Goal: Information Seeking & Learning: Compare options

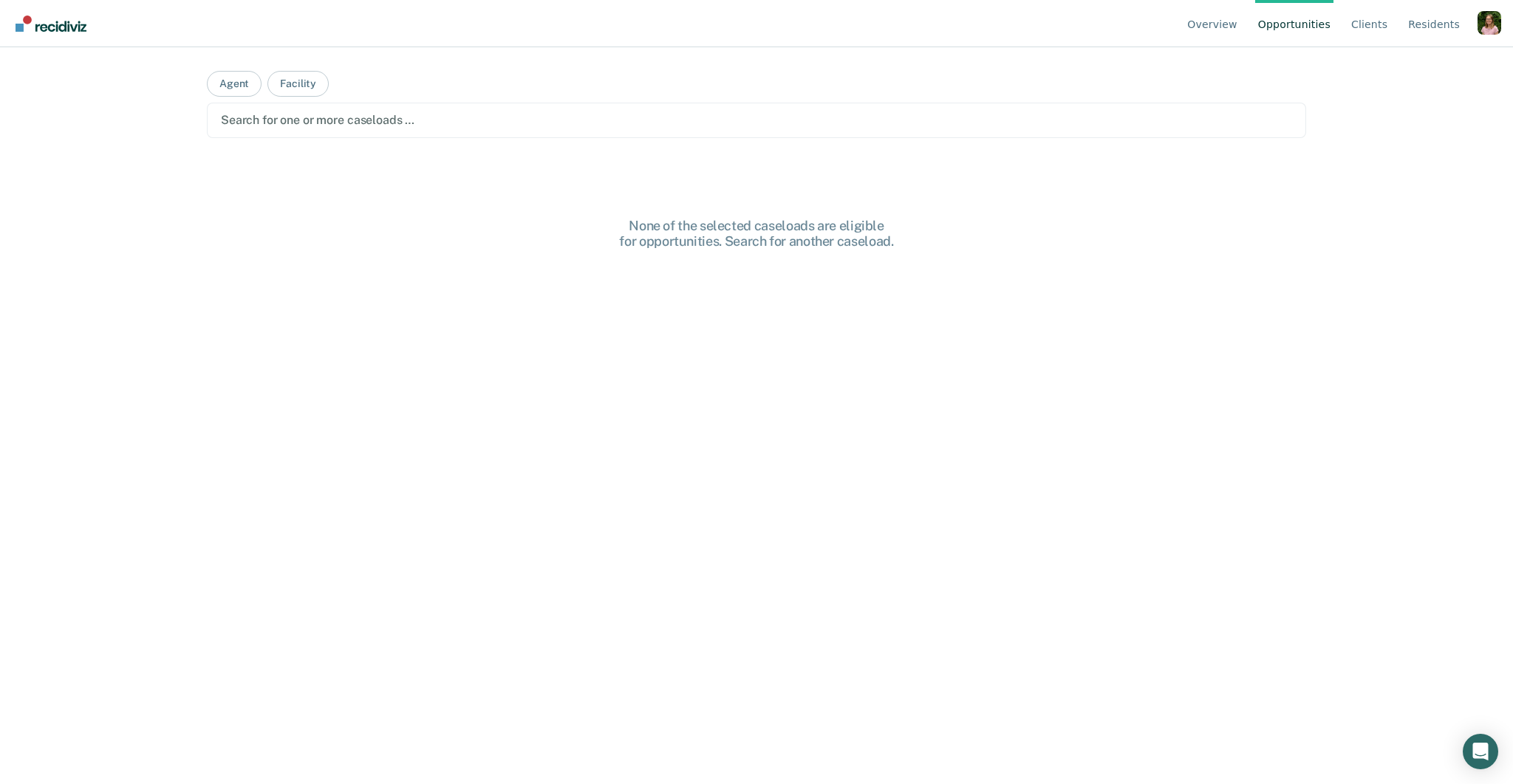
drag, startPoint x: 918, startPoint y: 123, endPoint x: 908, endPoint y: 124, distance: 10.0
click at [915, 123] on div at bounding box center [757, 120] width 1071 height 17
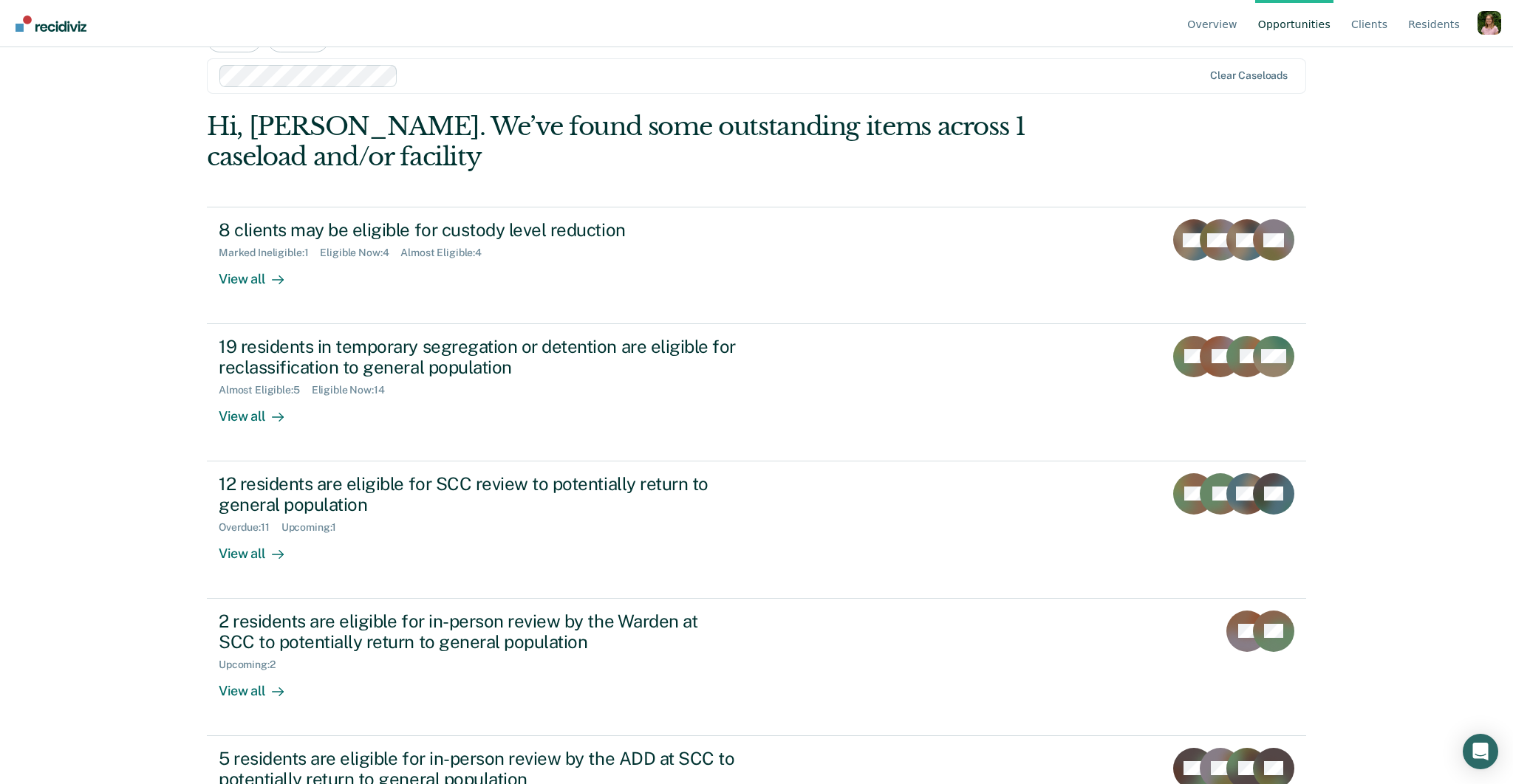
scroll to position [60, 0]
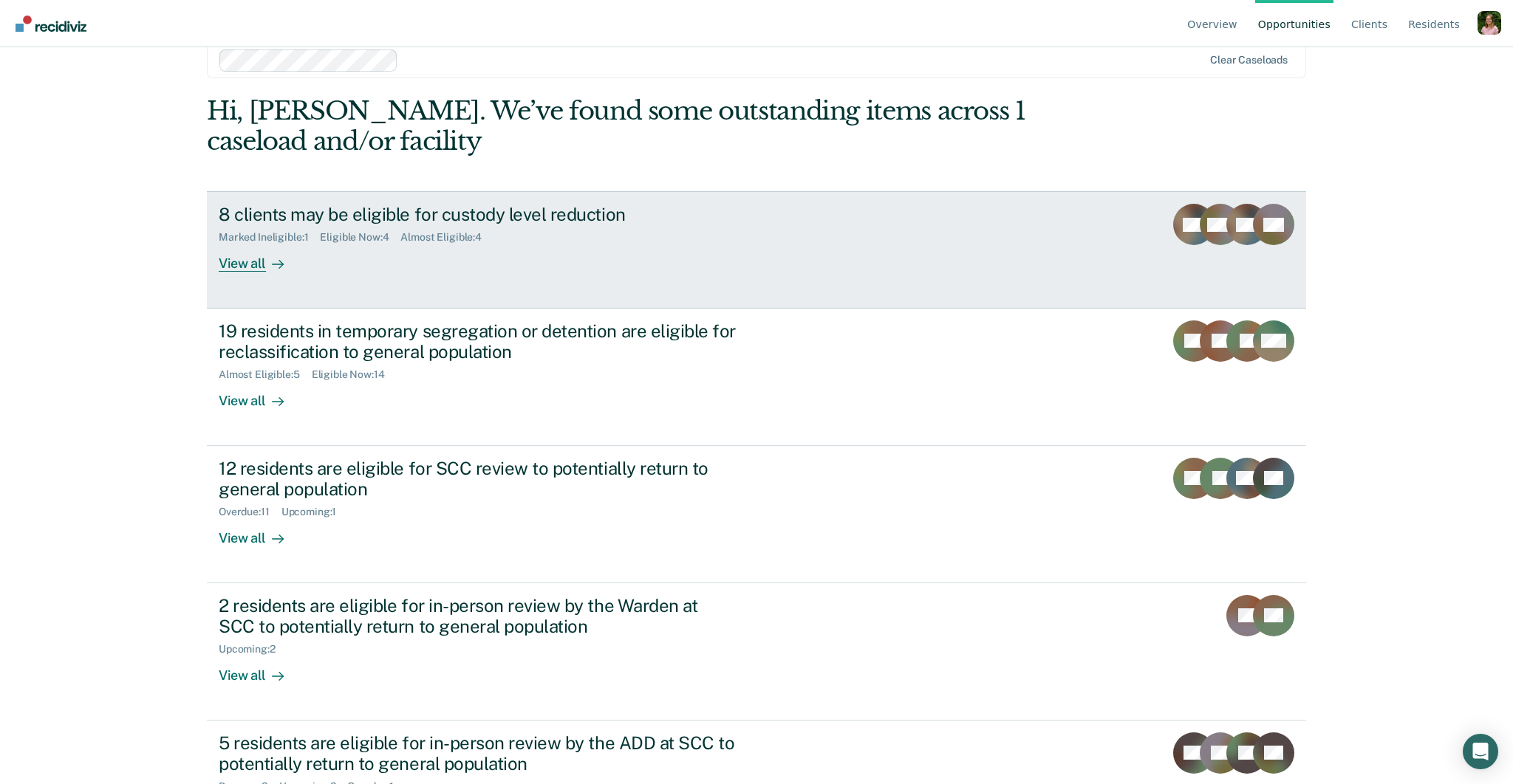
click at [255, 264] on div "View all" at bounding box center [259, 258] width 82 height 28
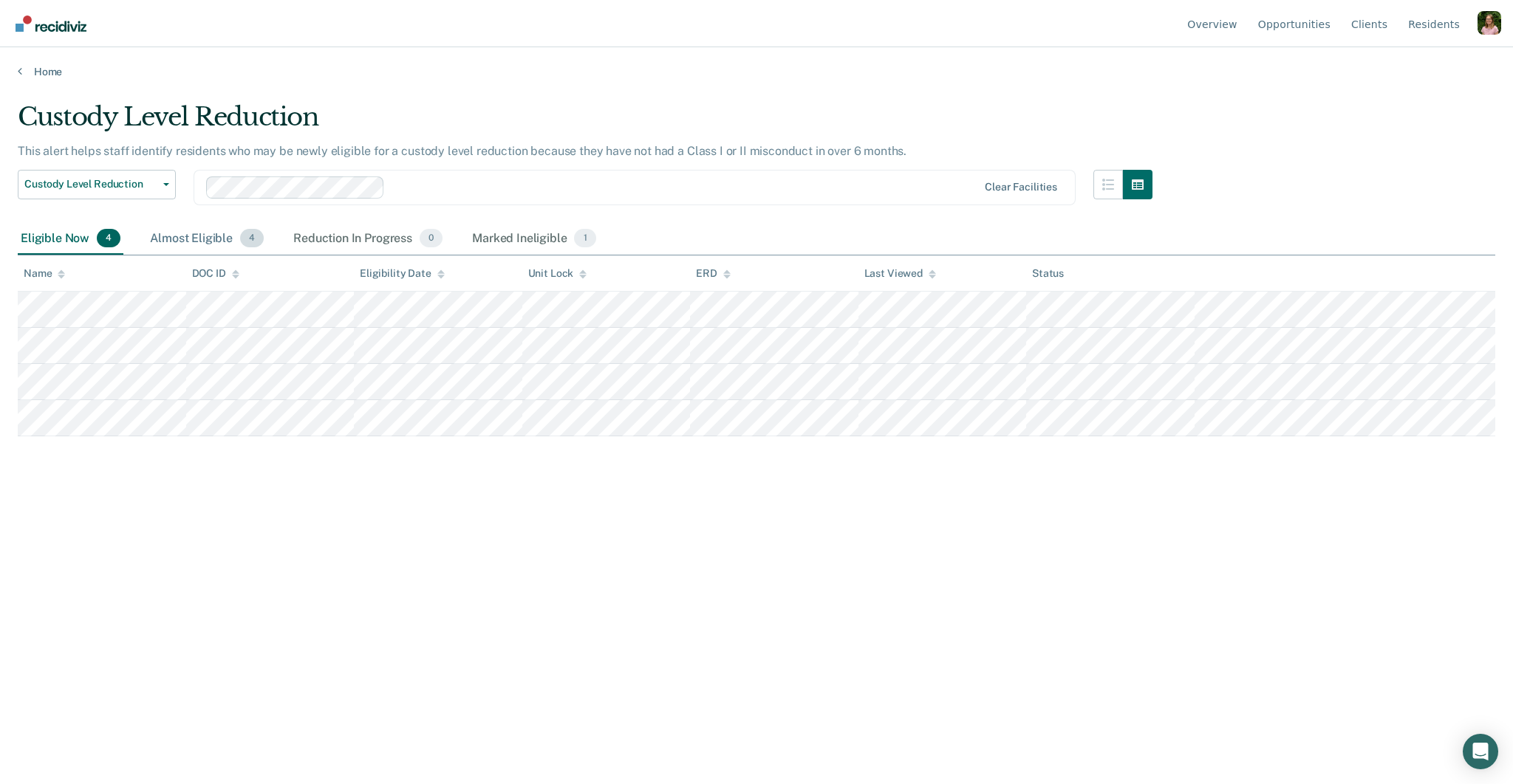
click at [208, 249] on div "Almost Eligible 4" at bounding box center [206, 239] width 120 height 32
click at [75, 246] on div "Eligible Now 4" at bounding box center [71, 239] width 106 height 32
click at [190, 242] on div "Almost Eligible 4" at bounding box center [206, 239] width 120 height 32
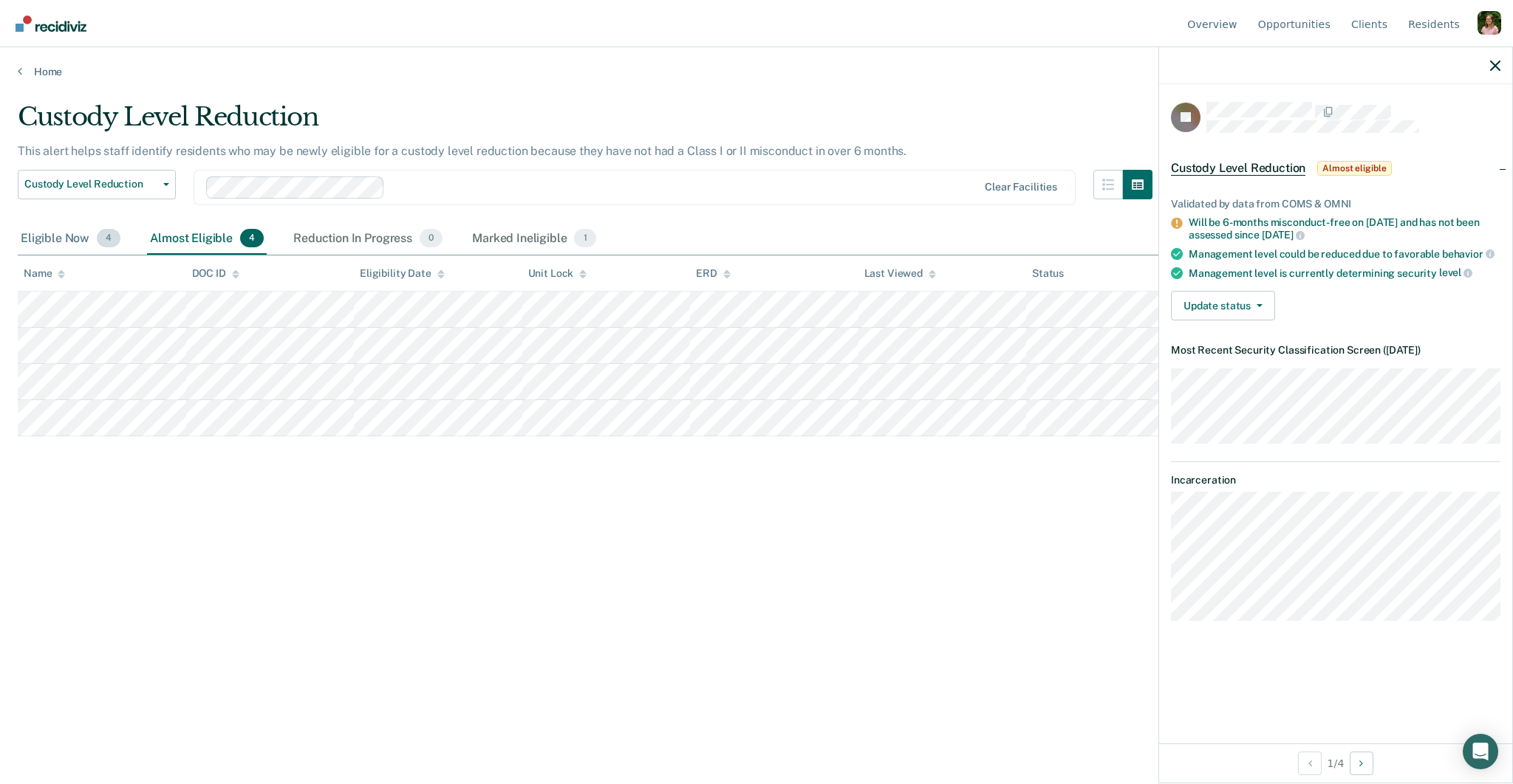
click at [60, 238] on div "Eligible Now 4" at bounding box center [71, 239] width 106 height 32
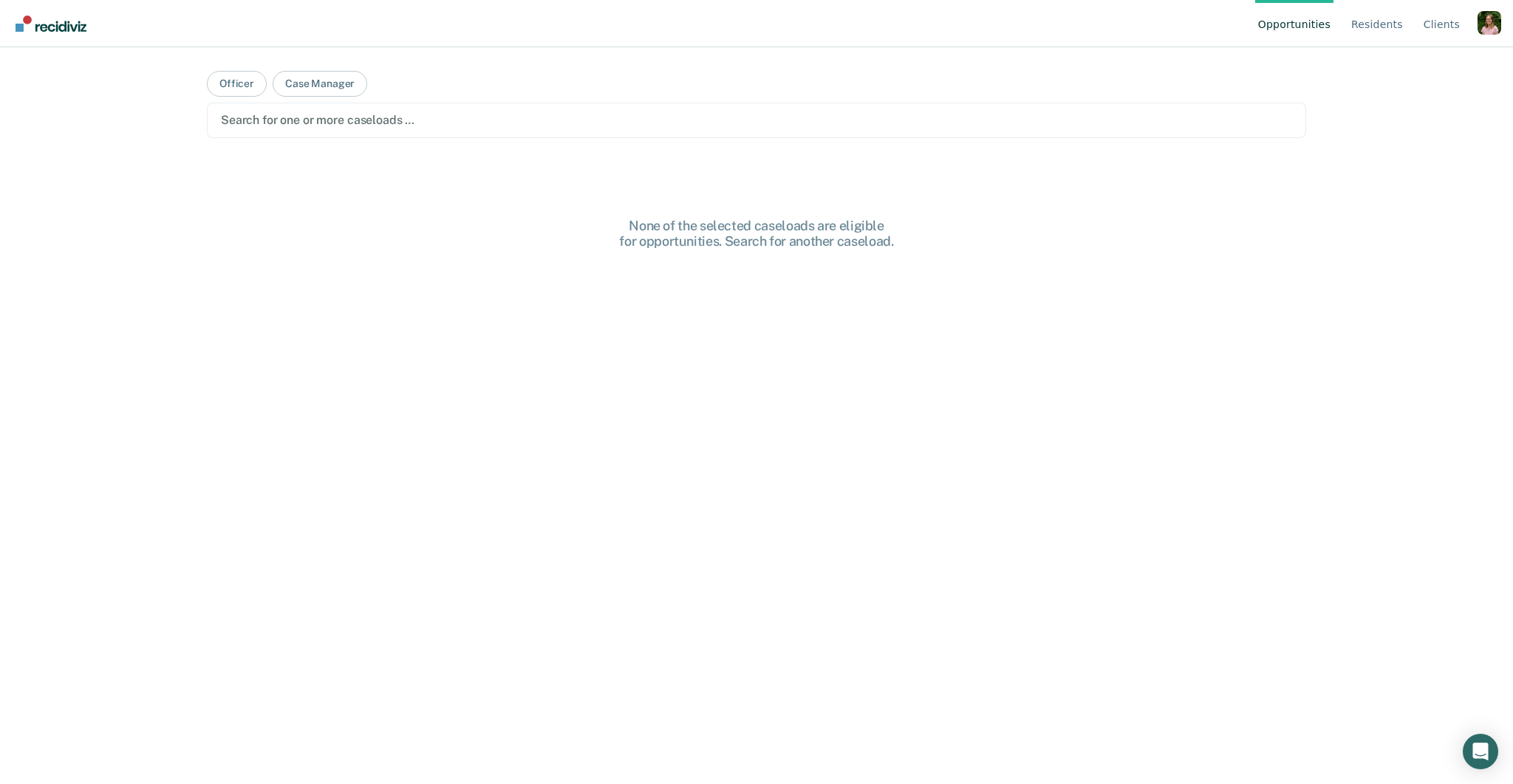
click at [360, 120] on div at bounding box center [757, 120] width 1071 height 17
click at [518, 113] on div at bounding box center [823, 120] width 761 height 17
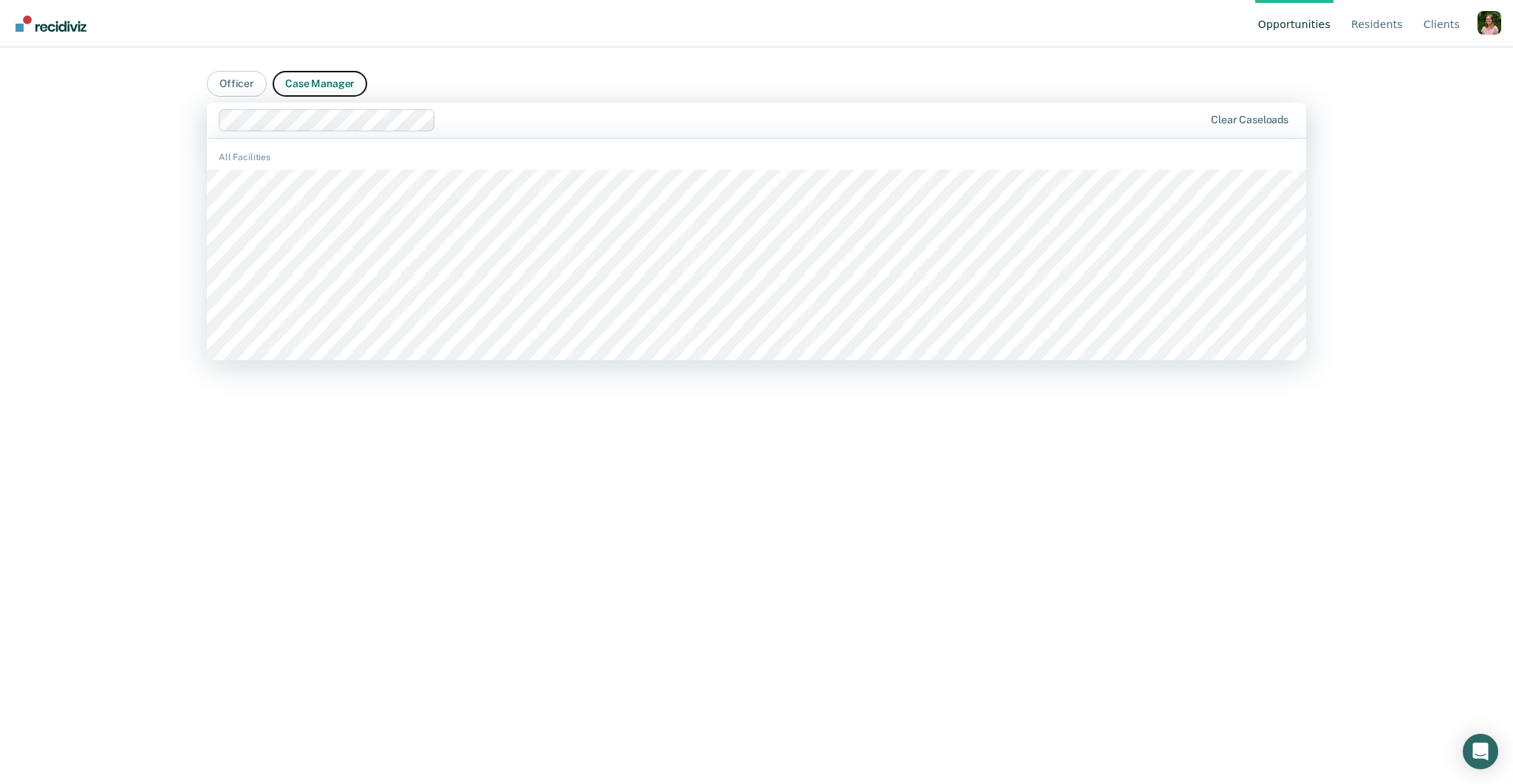
drag, startPoint x: 312, startPoint y: 88, endPoint x: 454, endPoint y: 84, distance: 142.1
click at [312, 87] on button "Case Manager" at bounding box center [320, 83] width 95 height 26
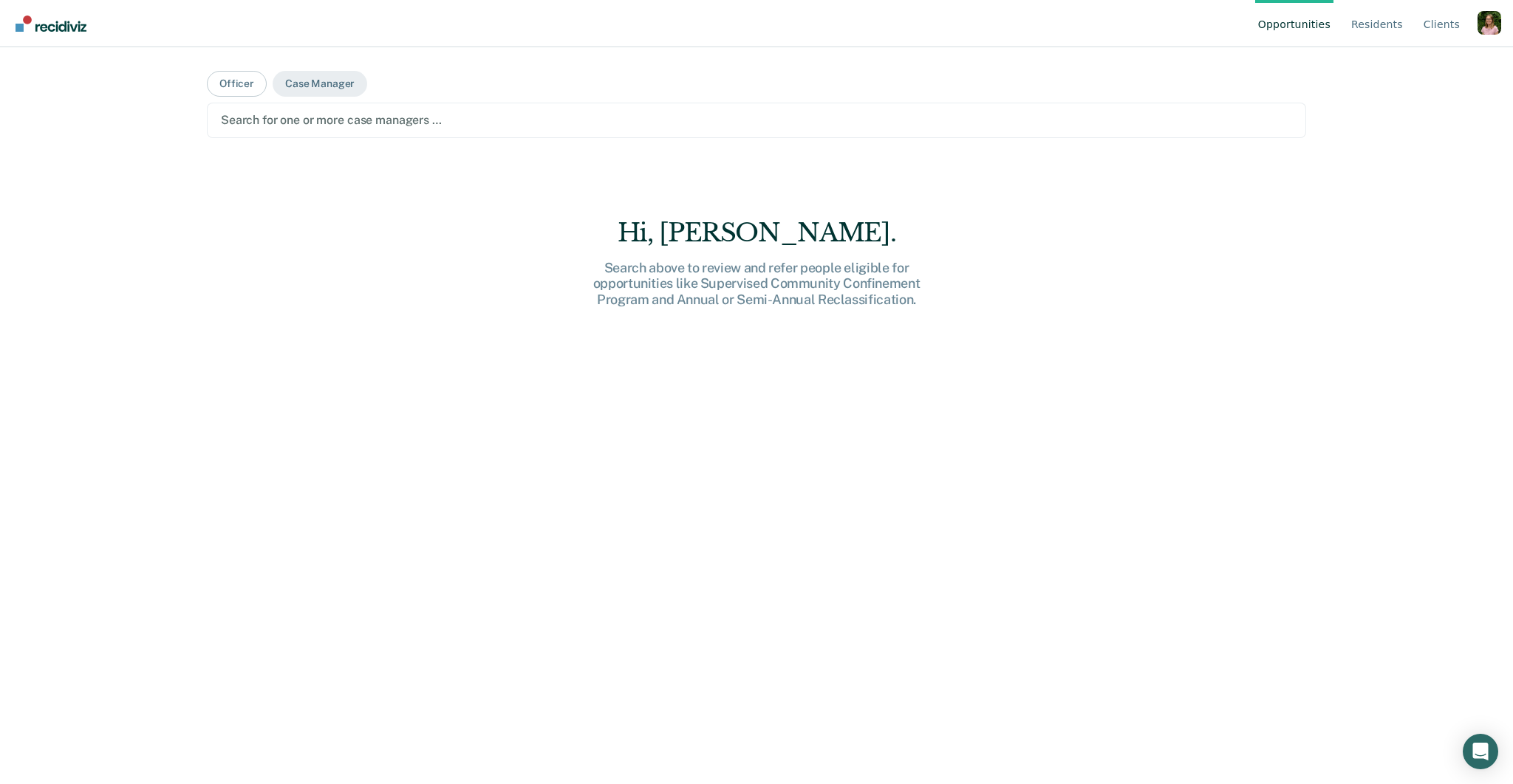
drag, startPoint x: 763, startPoint y: 122, endPoint x: 747, endPoint y: 134, distance: 20.0
click at [762, 122] on div at bounding box center [757, 120] width 1071 height 17
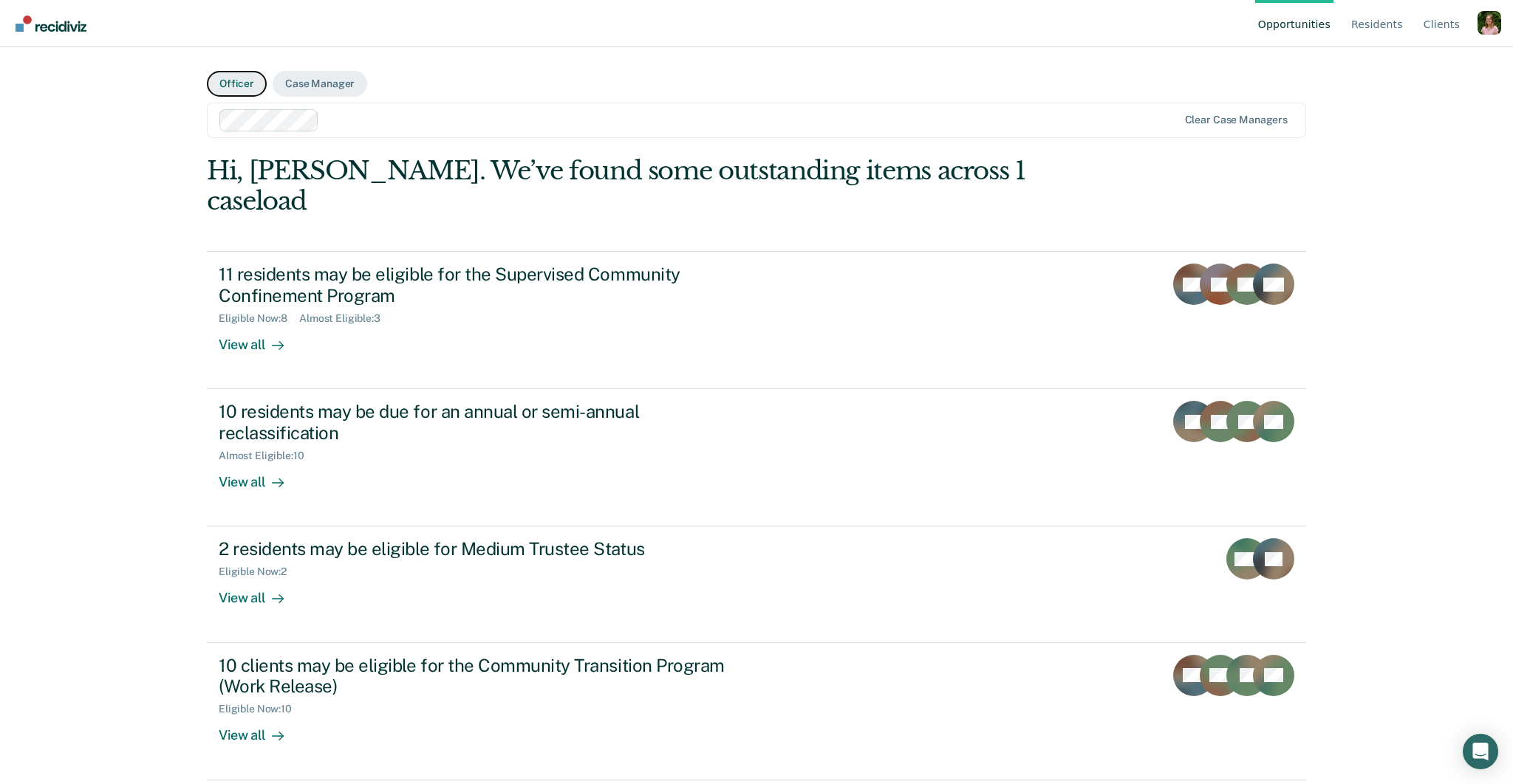
click at [231, 86] on button "Officer" at bounding box center [237, 83] width 60 height 26
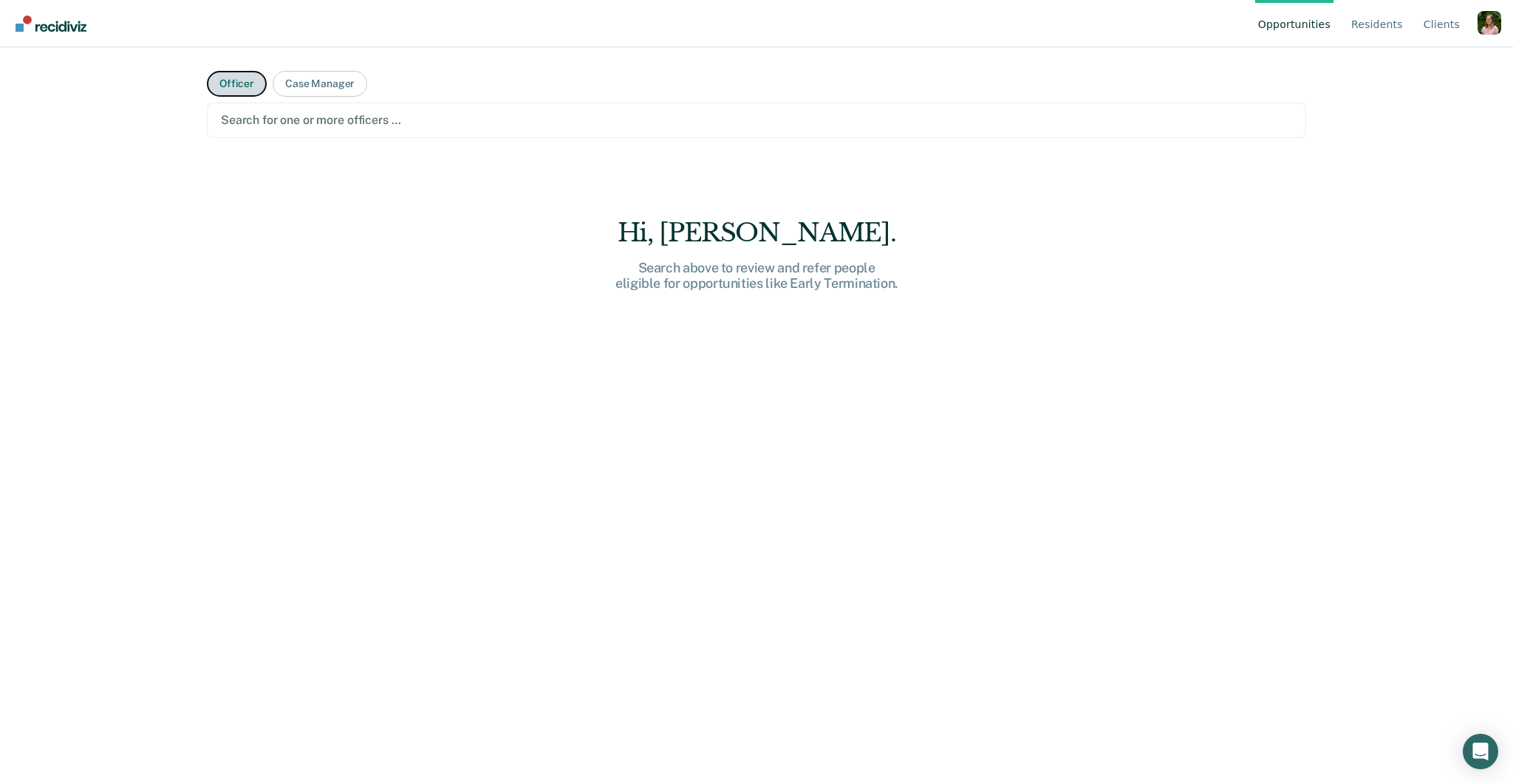
scroll to position [2, 0]
click at [404, 129] on div "Search for one or more officers …" at bounding box center [757, 117] width 1100 height 35
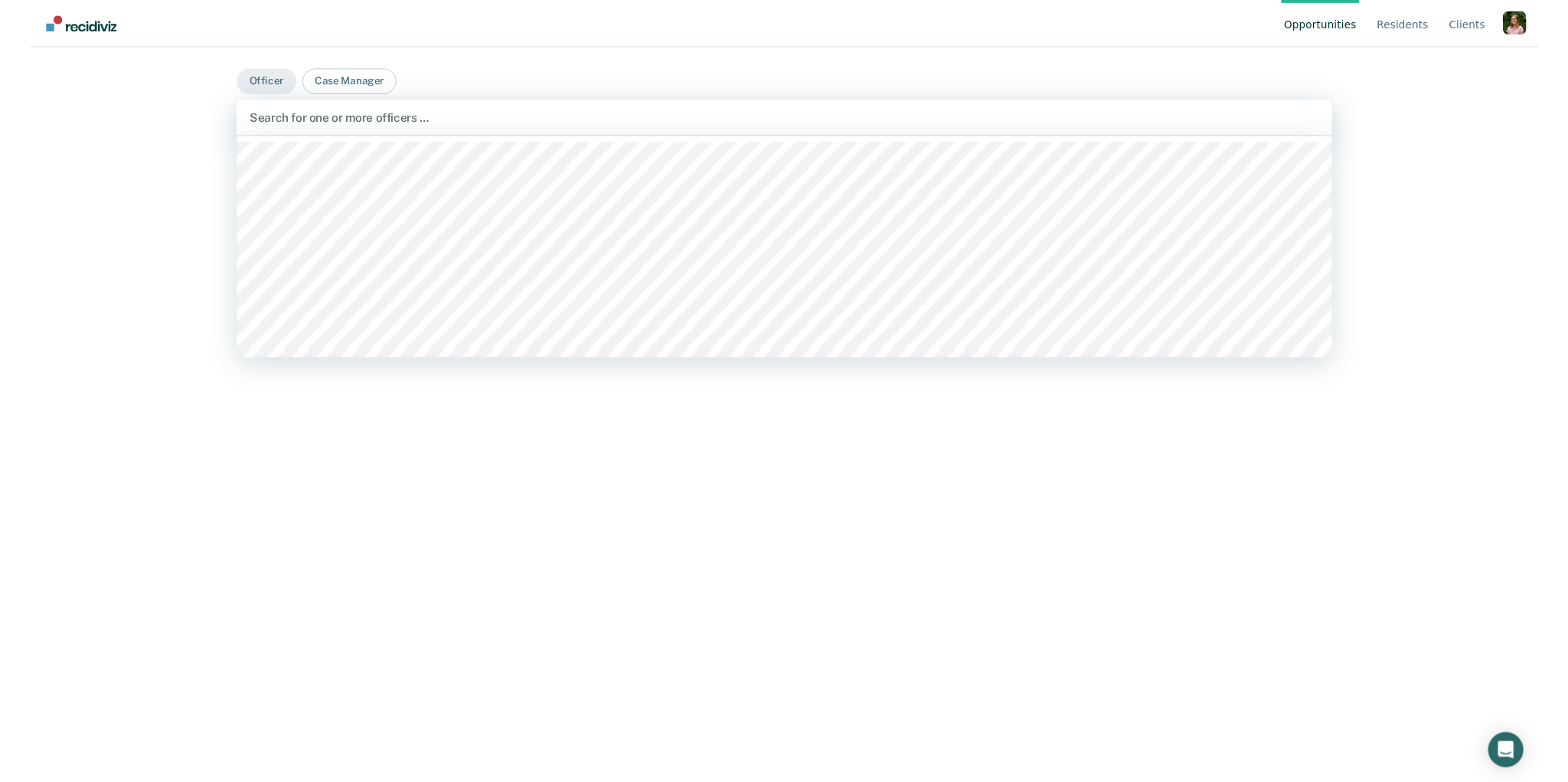
scroll to position [0, 0]
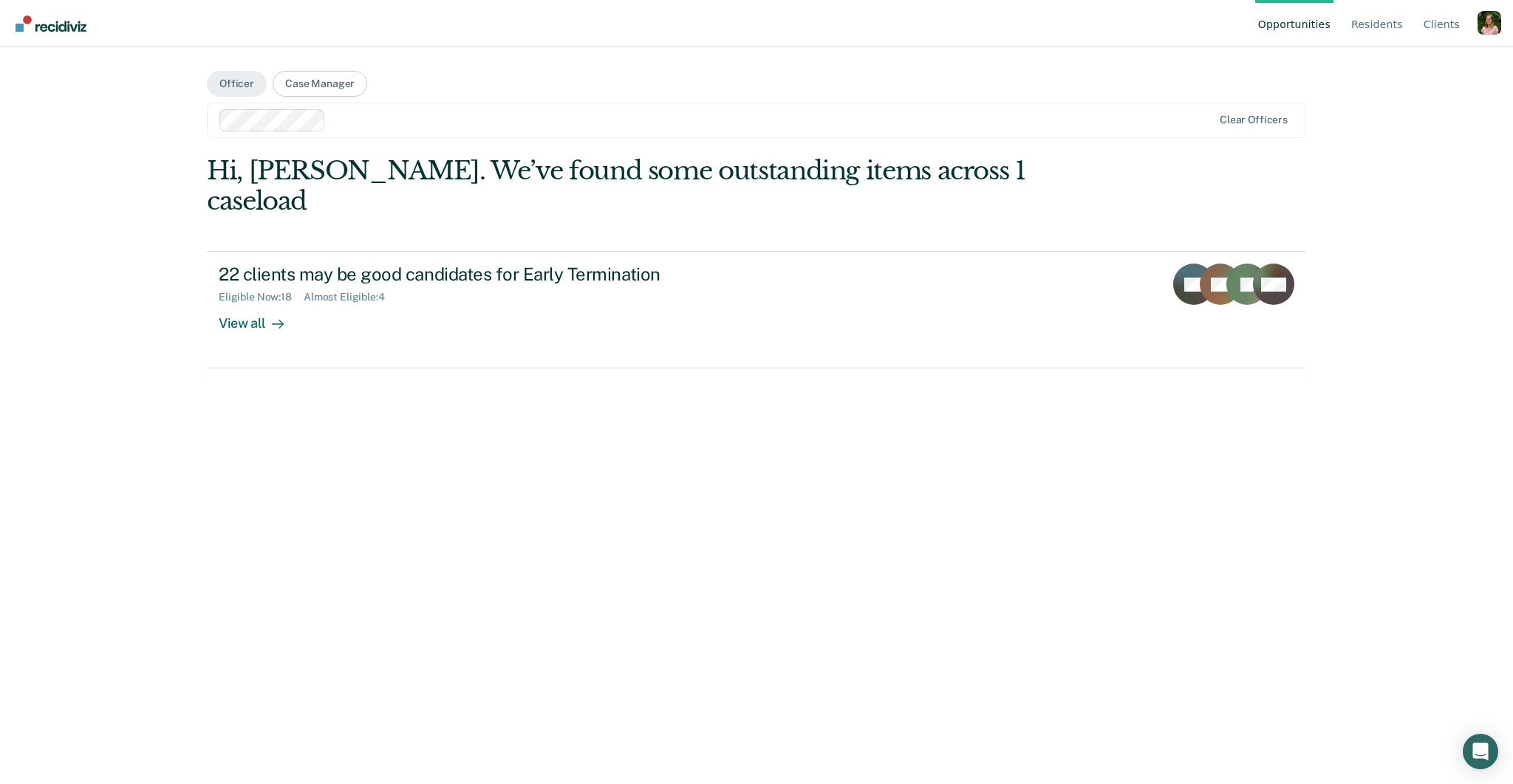
click at [881, 176] on div "Hi, [PERSON_NAME]. We’ve found some outstanding items across 1 caseload" at bounding box center [646, 186] width 879 height 61
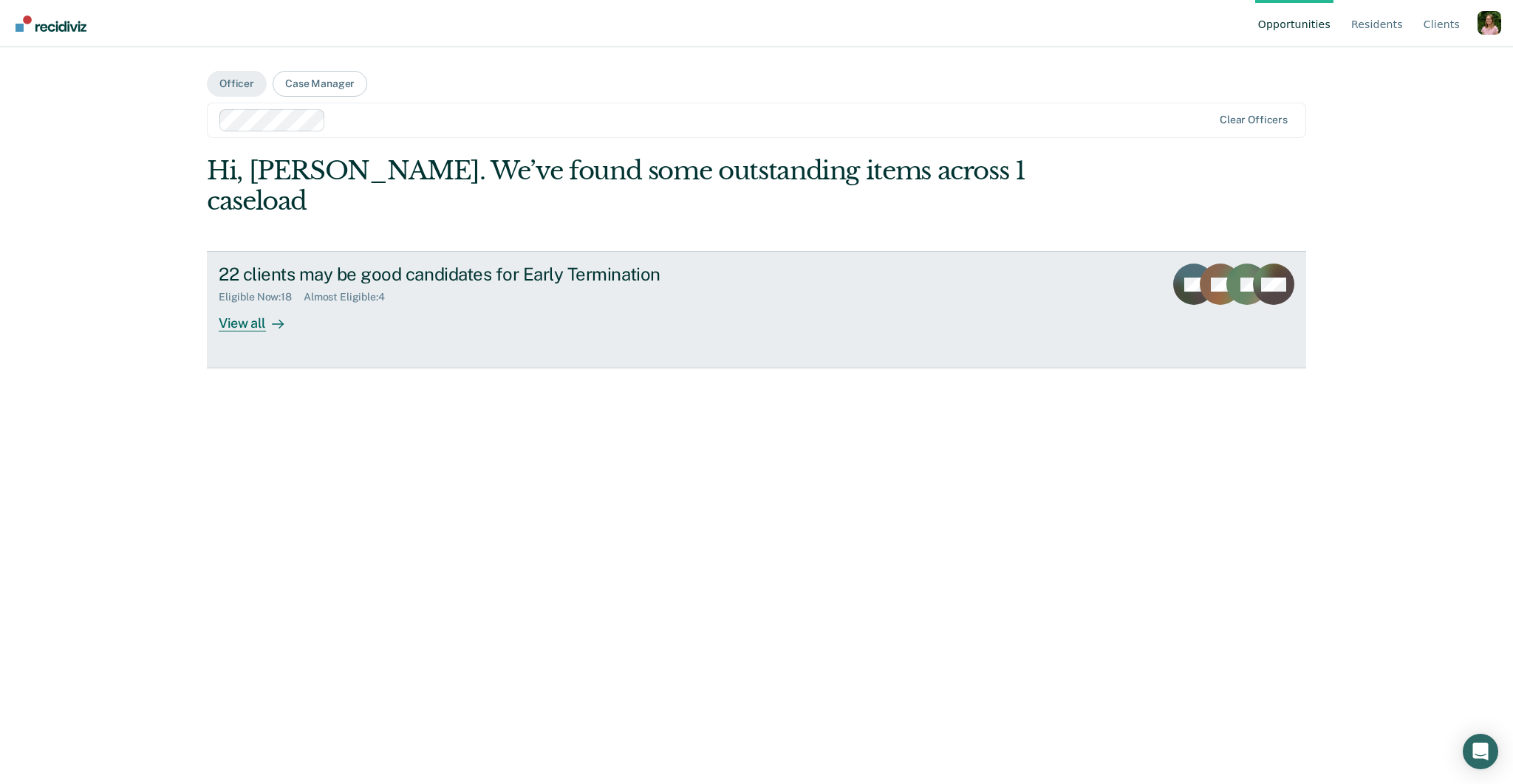
click at [416, 264] on div "22 clients may be good candidates for Early Termination" at bounding box center [478, 274] width 519 height 22
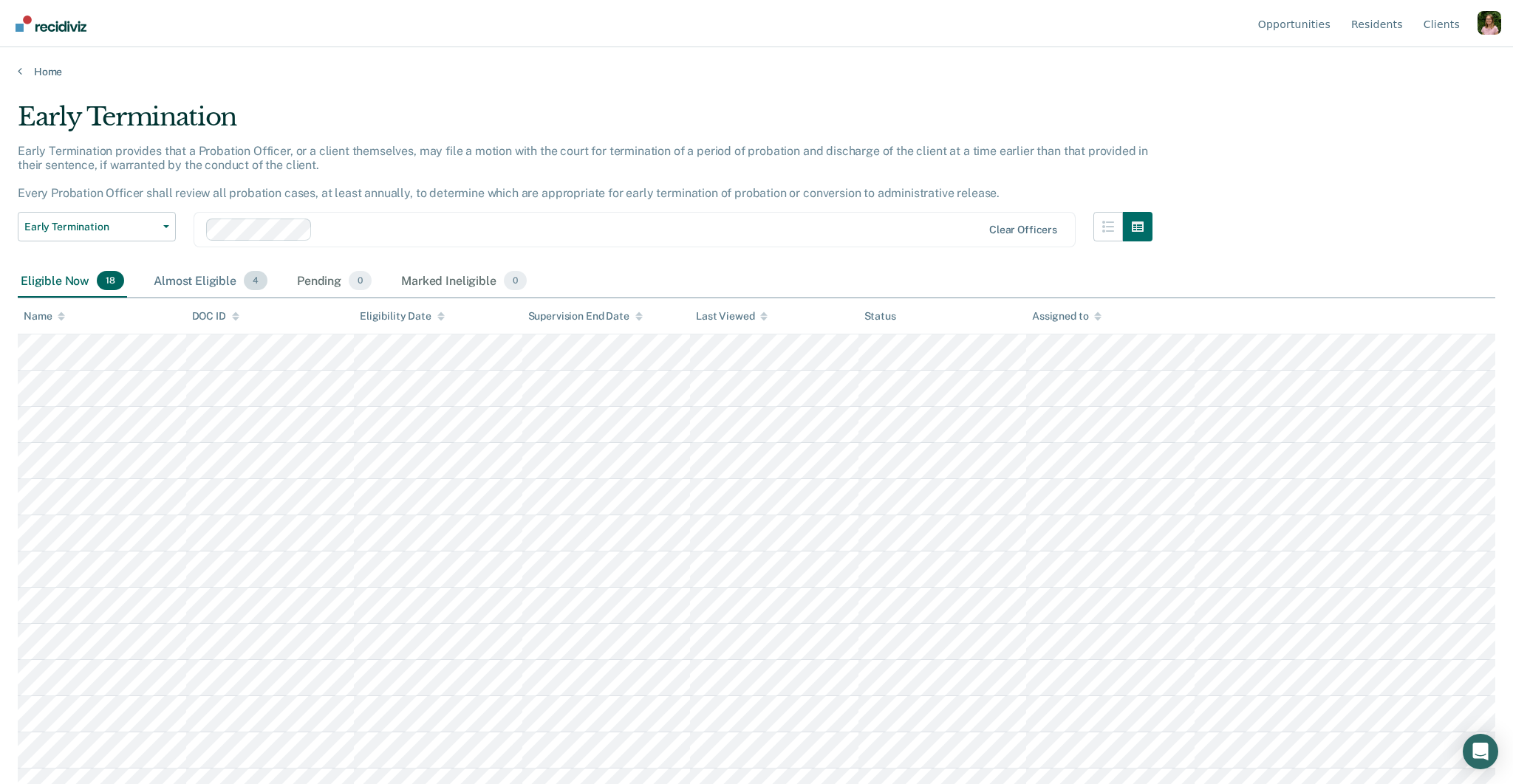
click at [230, 287] on div "Almost Eligible 4" at bounding box center [210, 281] width 120 height 32
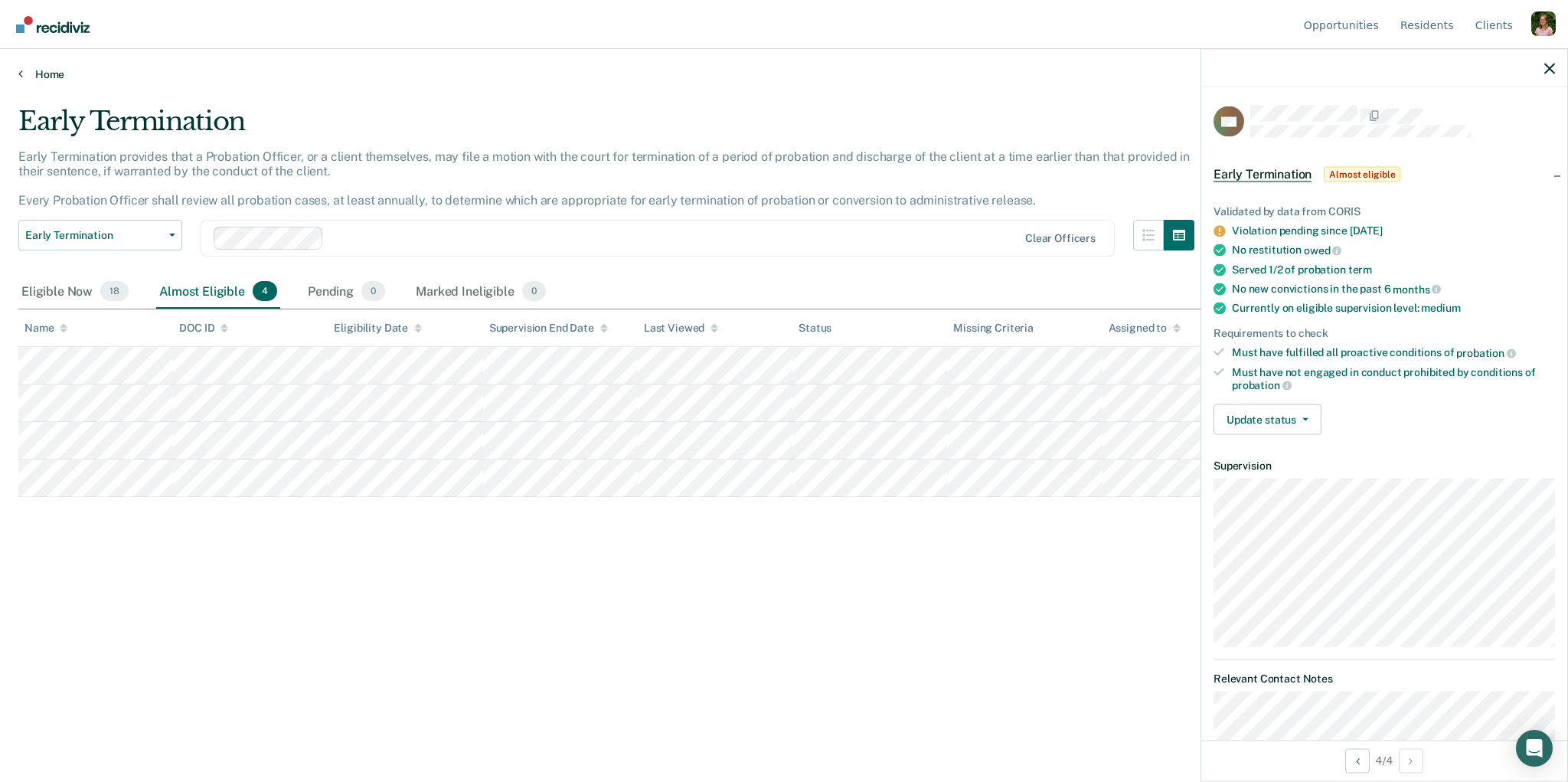
click at [35, 71] on link "Home" at bounding box center [784, 75] width 1532 height 14
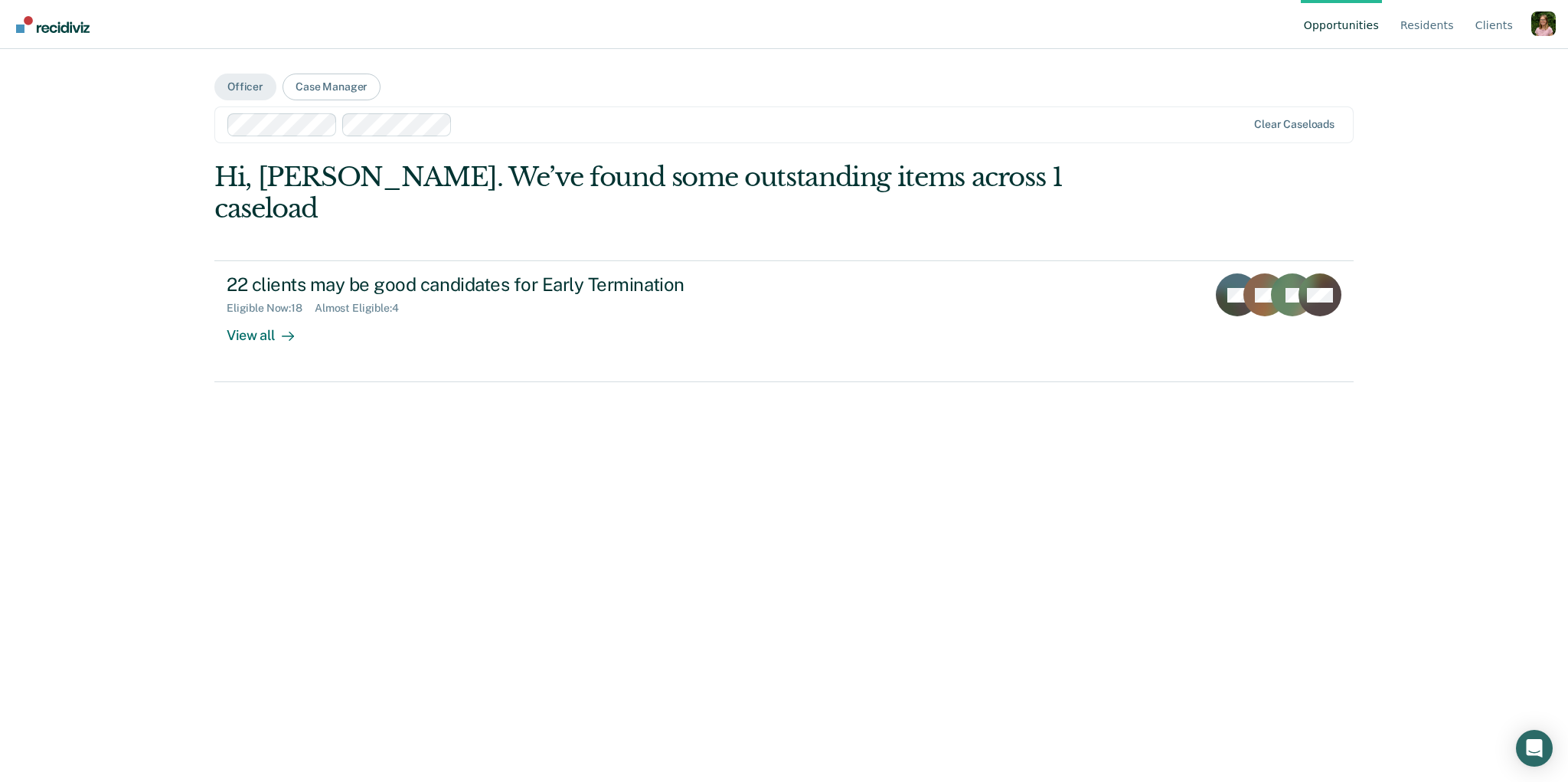
click at [478, 129] on div at bounding box center [853, 125] width 788 height 18
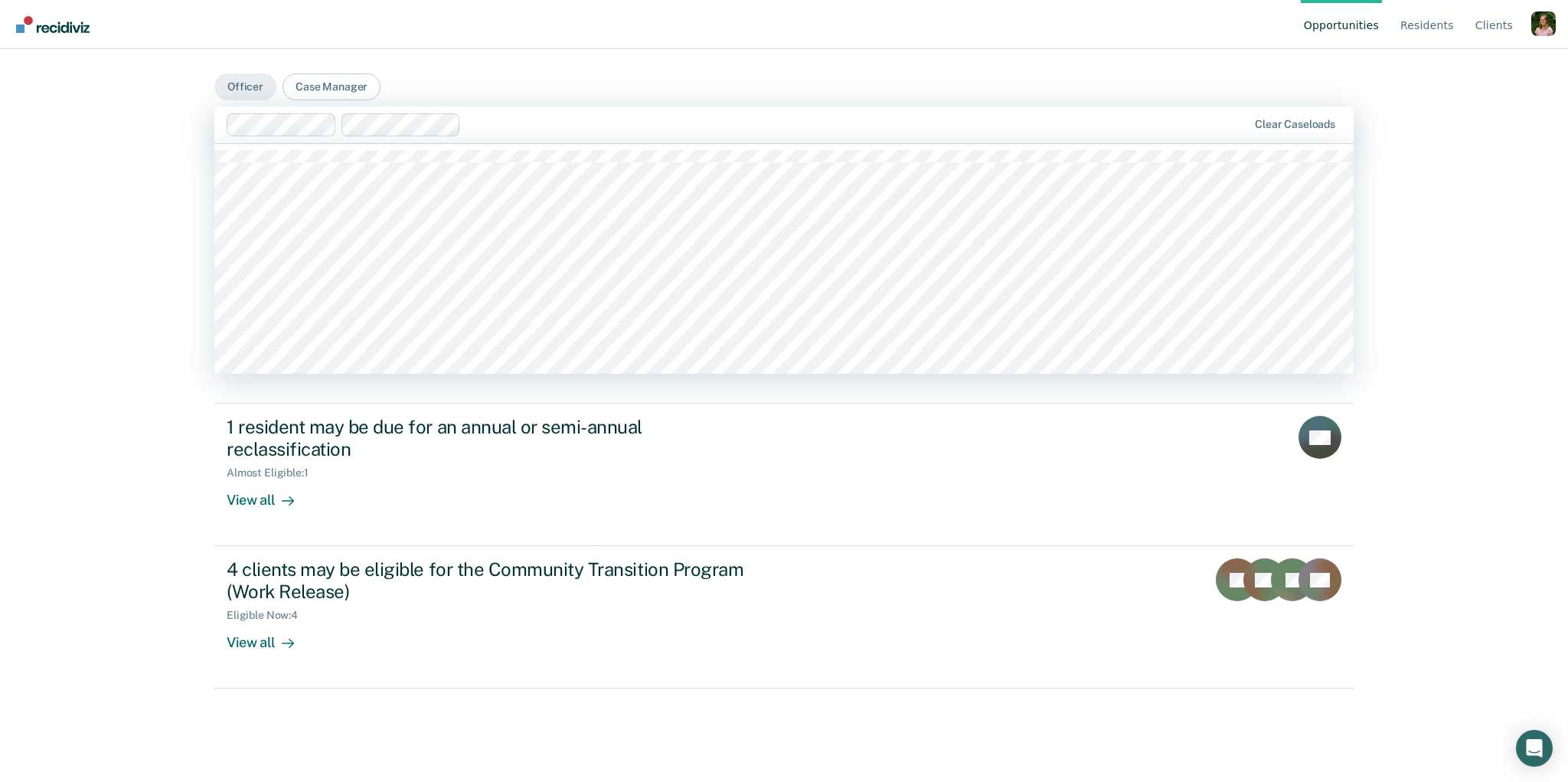
click at [691, 130] on div at bounding box center [857, 125] width 781 height 18
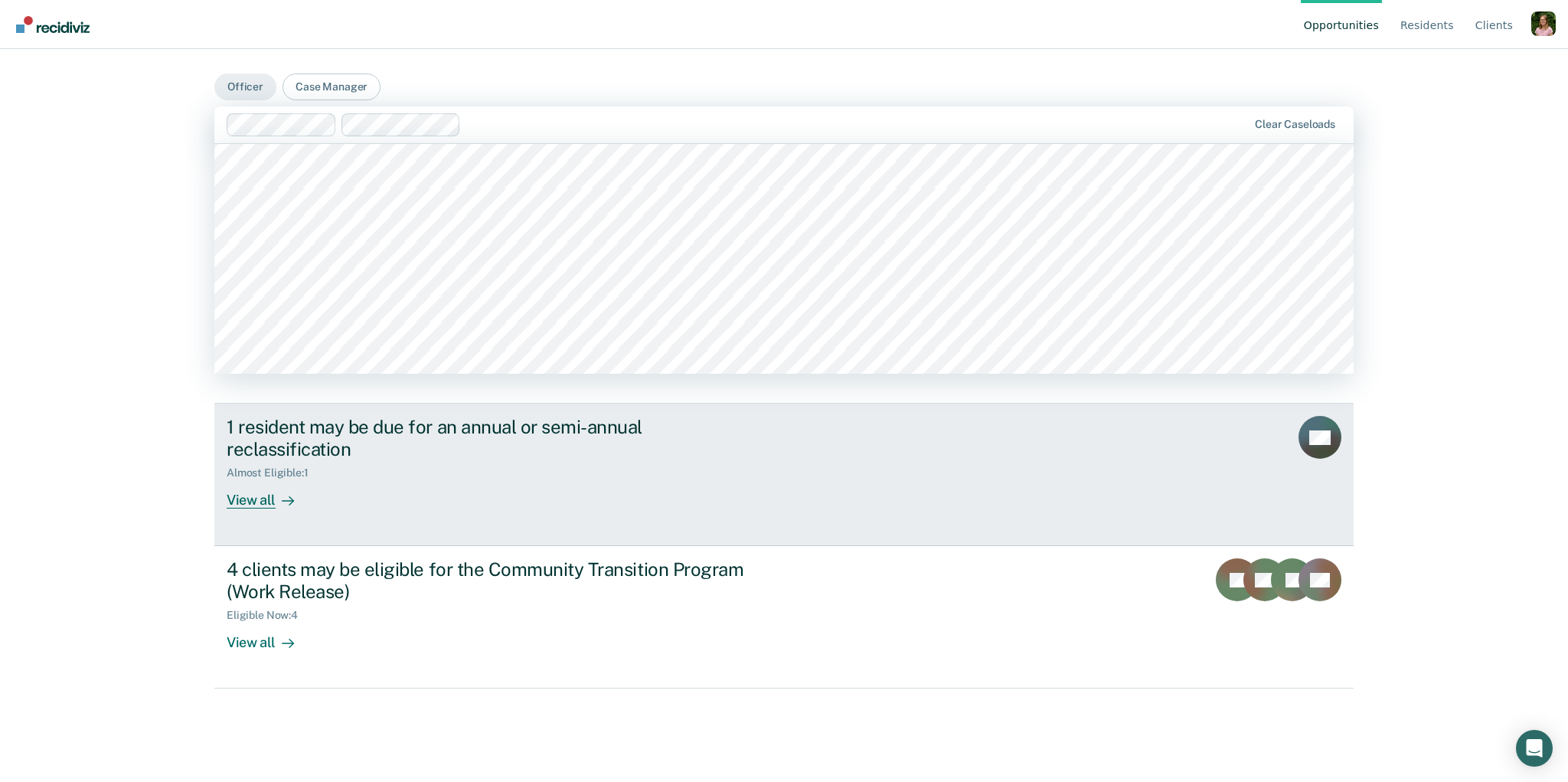
scroll to position [212, 0]
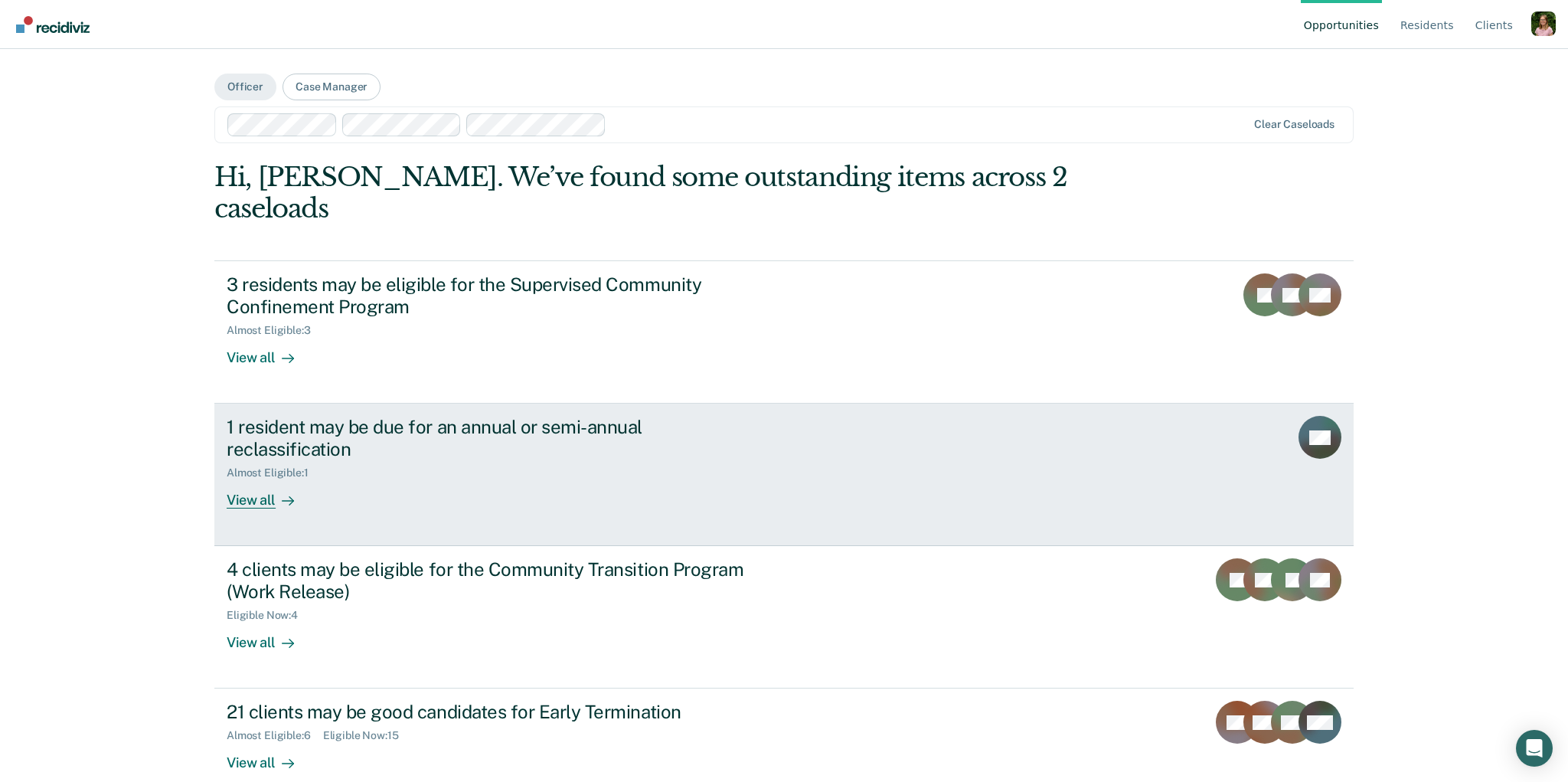
click at [514, 416] on div "1 resident may be due for an annual or semi-annual reclassification" at bounding box center [495, 438] width 537 height 44
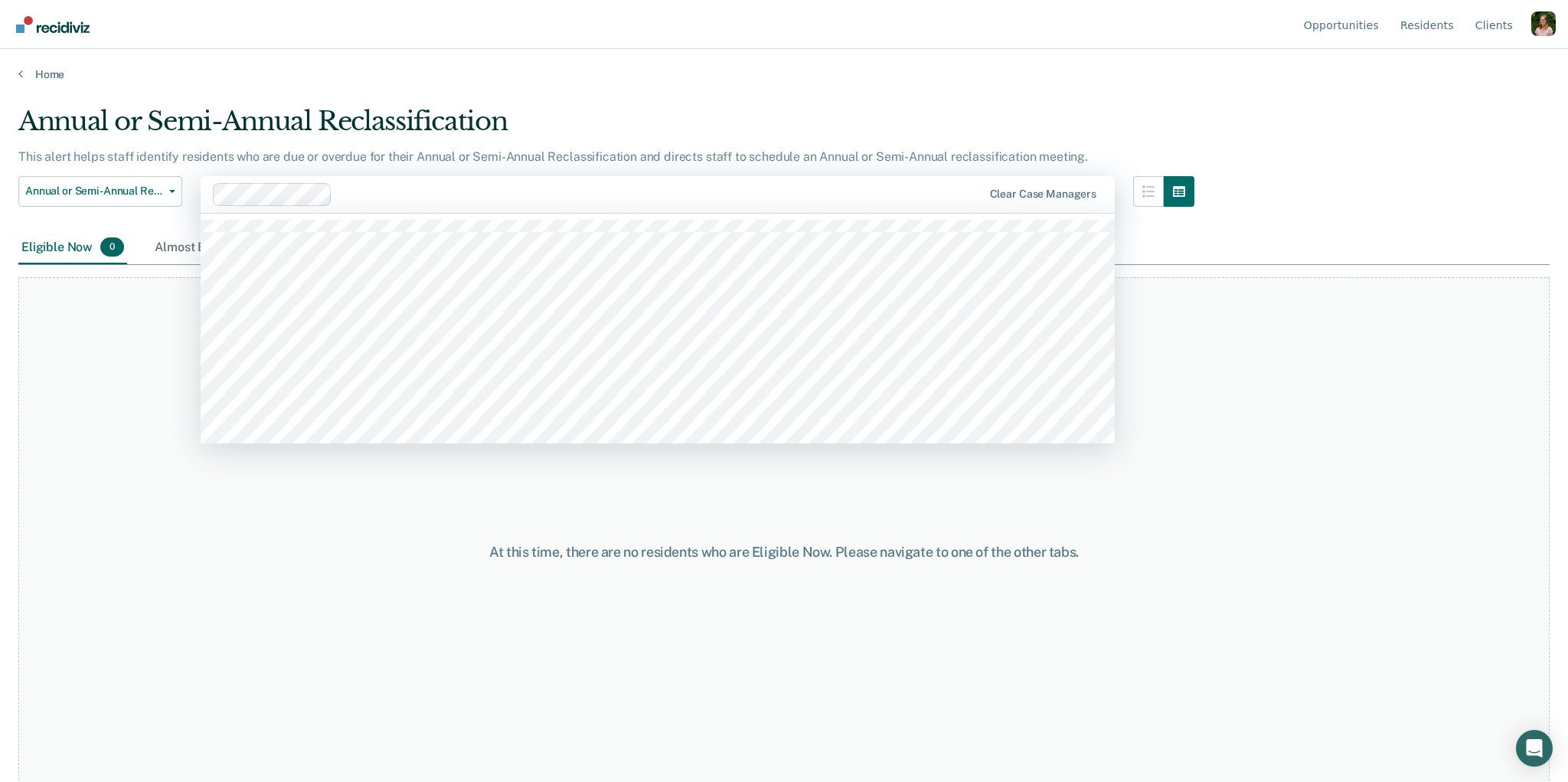
click at [418, 194] on div at bounding box center [660, 194] width 644 height 18
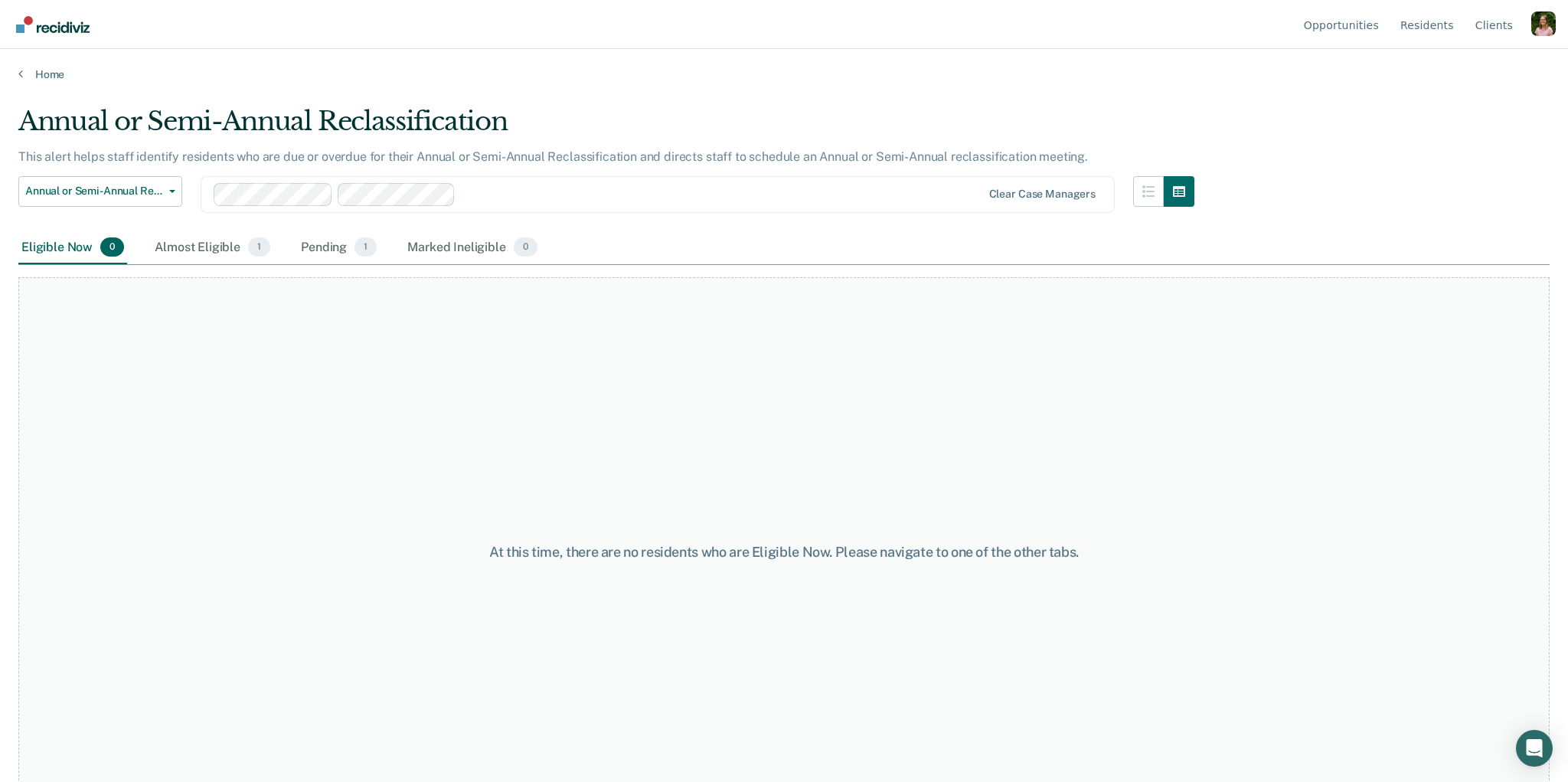
click at [630, 201] on div "Loading data..." at bounding box center [784, 387] width 1532 height 561
click at [626, 212] on div "Clear case managers" at bounding box center [658, 194] width 914 height 36
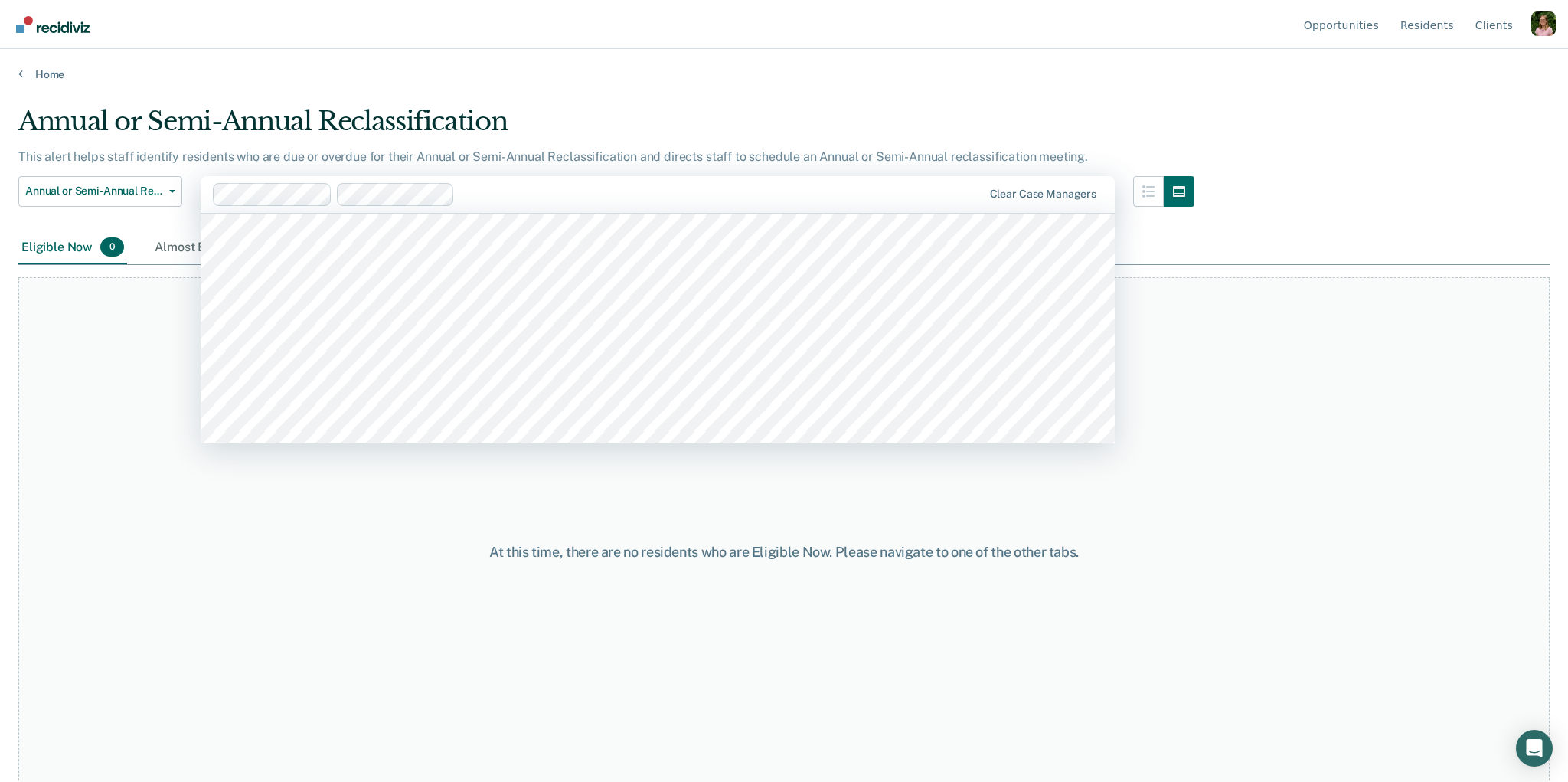
scroll to position [262, 0]
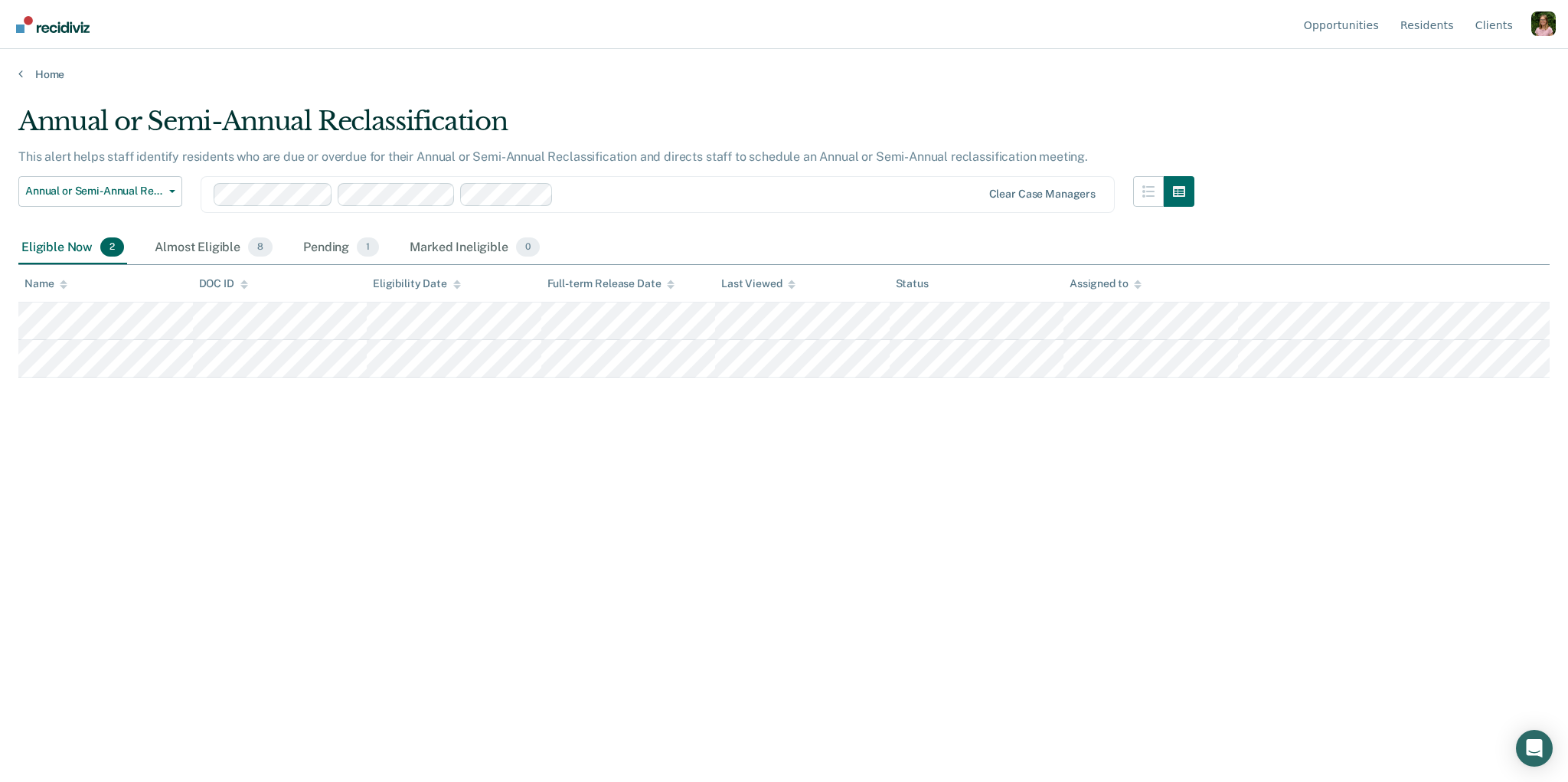
click at [824, 186] on div at bounding box center [771, 194] width 422 height 18
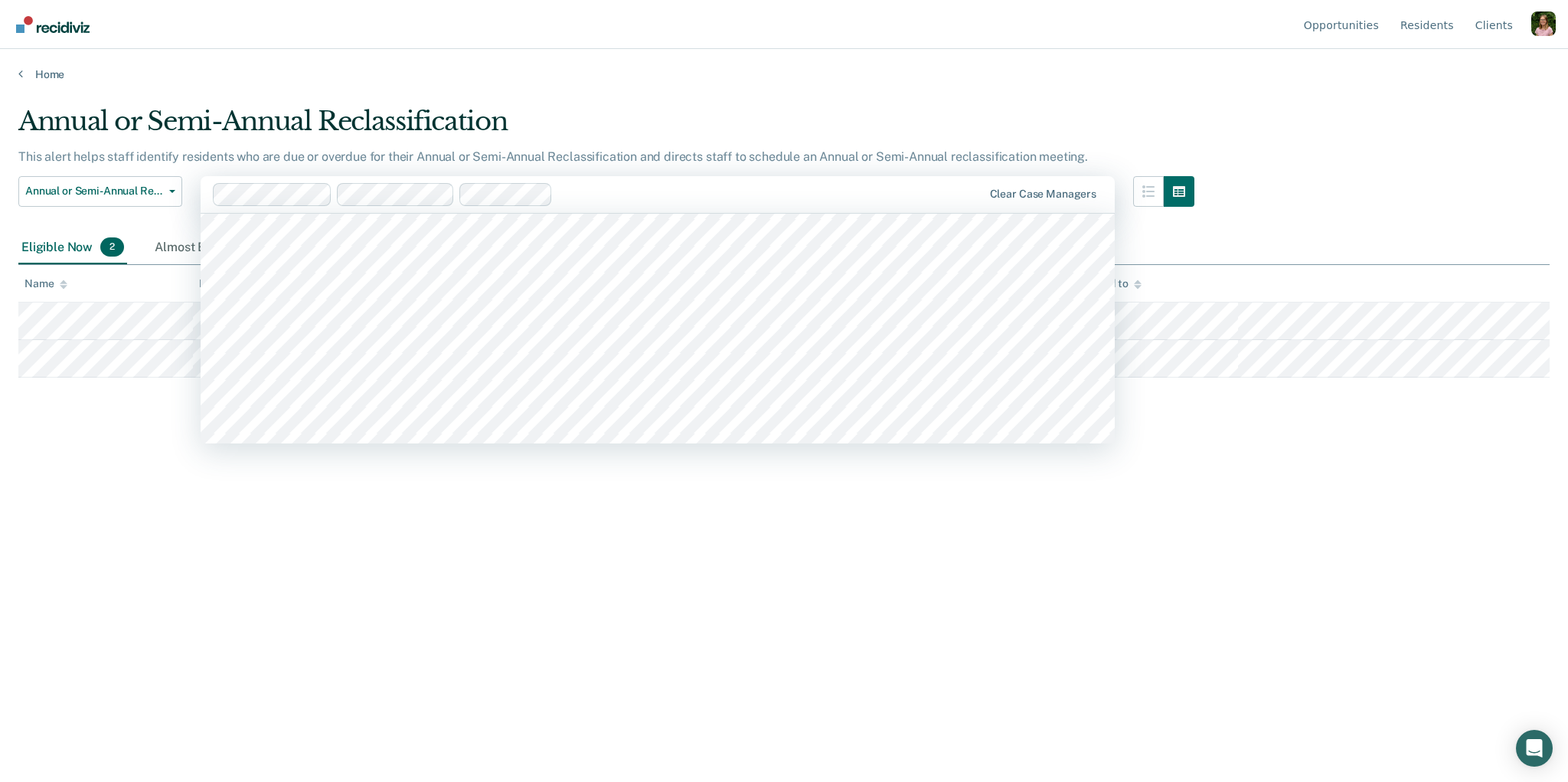
scroll to position [291, 0]
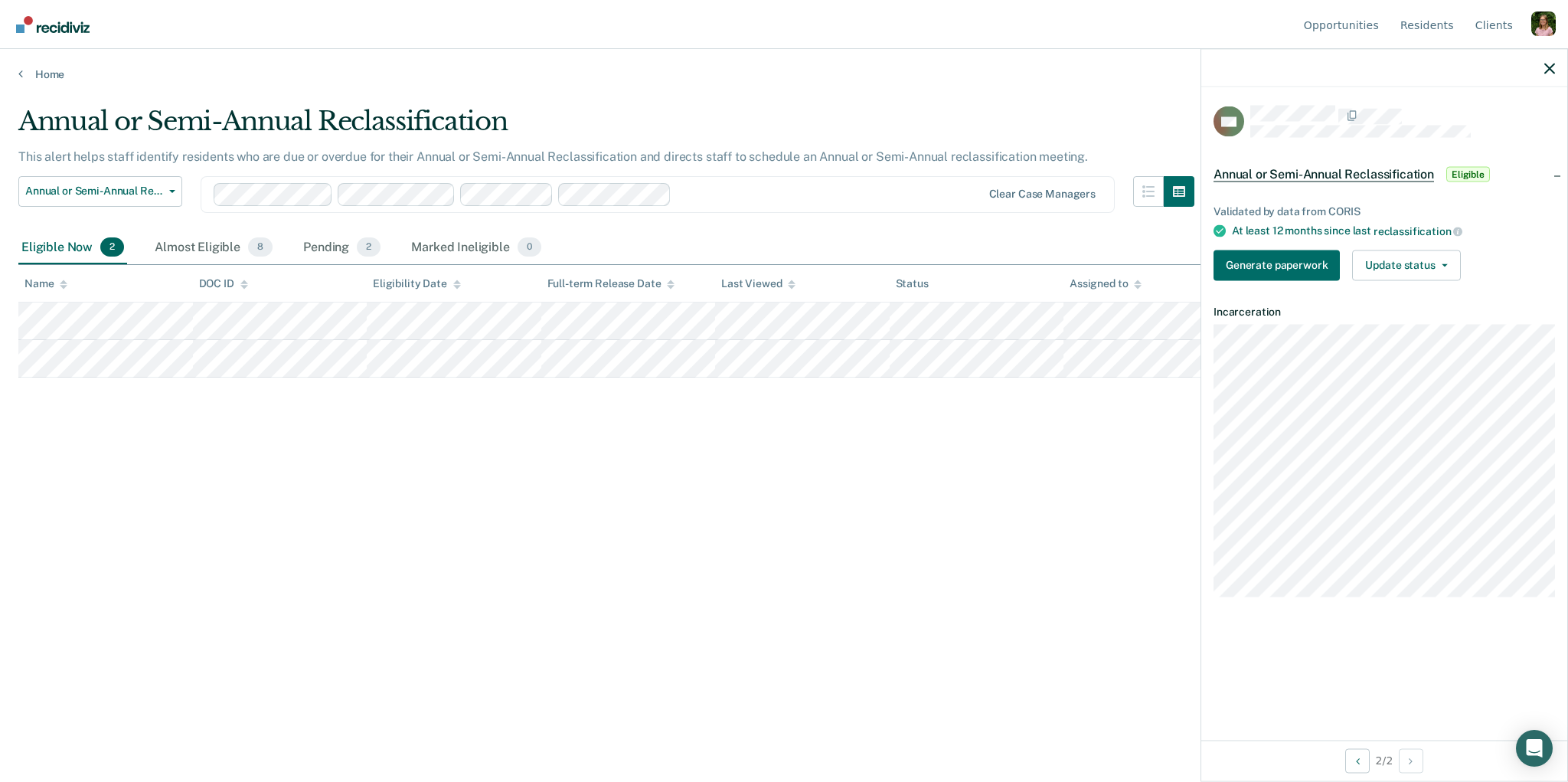
click at [726, 187] on div at bounding box center [829, 194] width 303 height 18
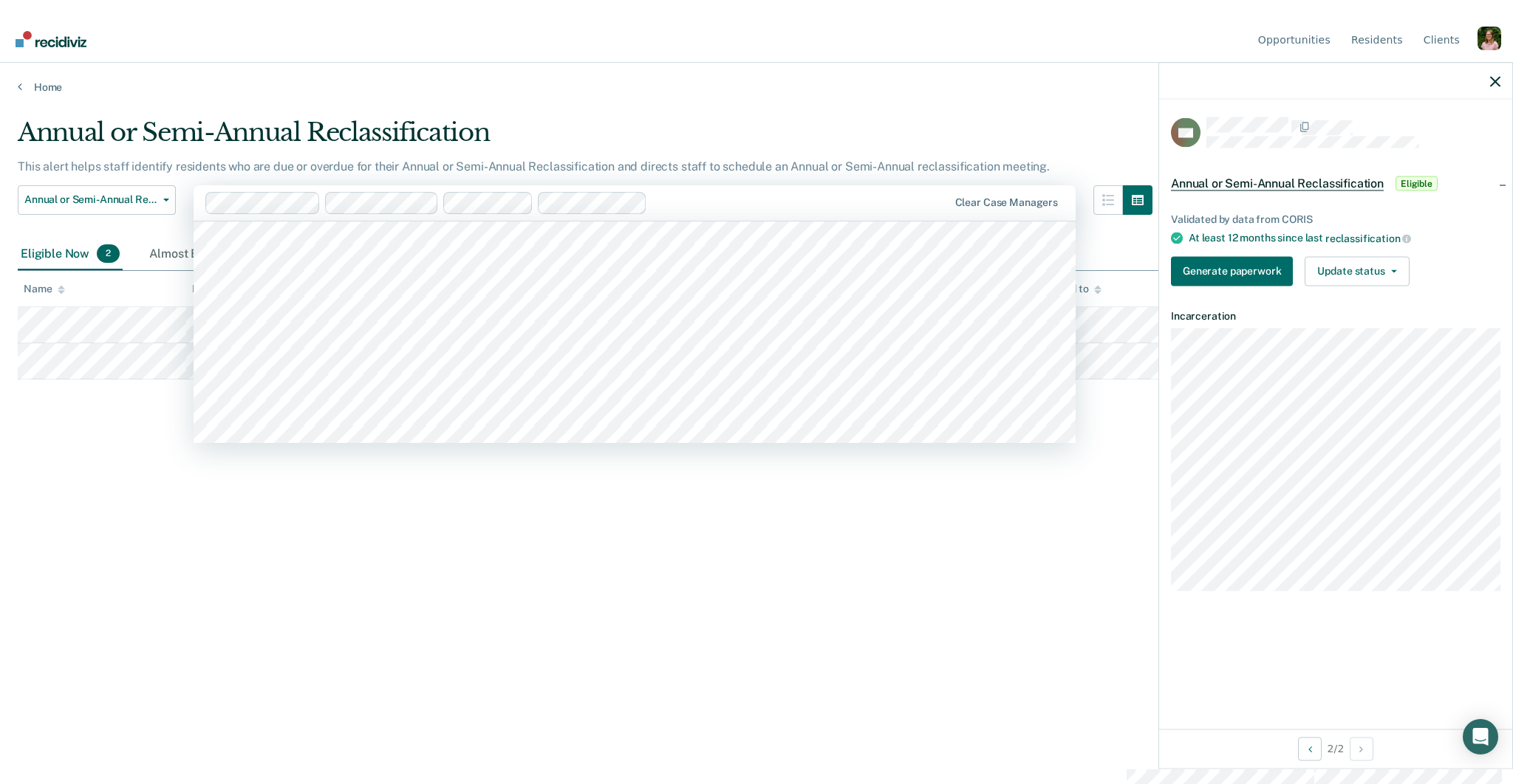
scroll to position [0, 0]
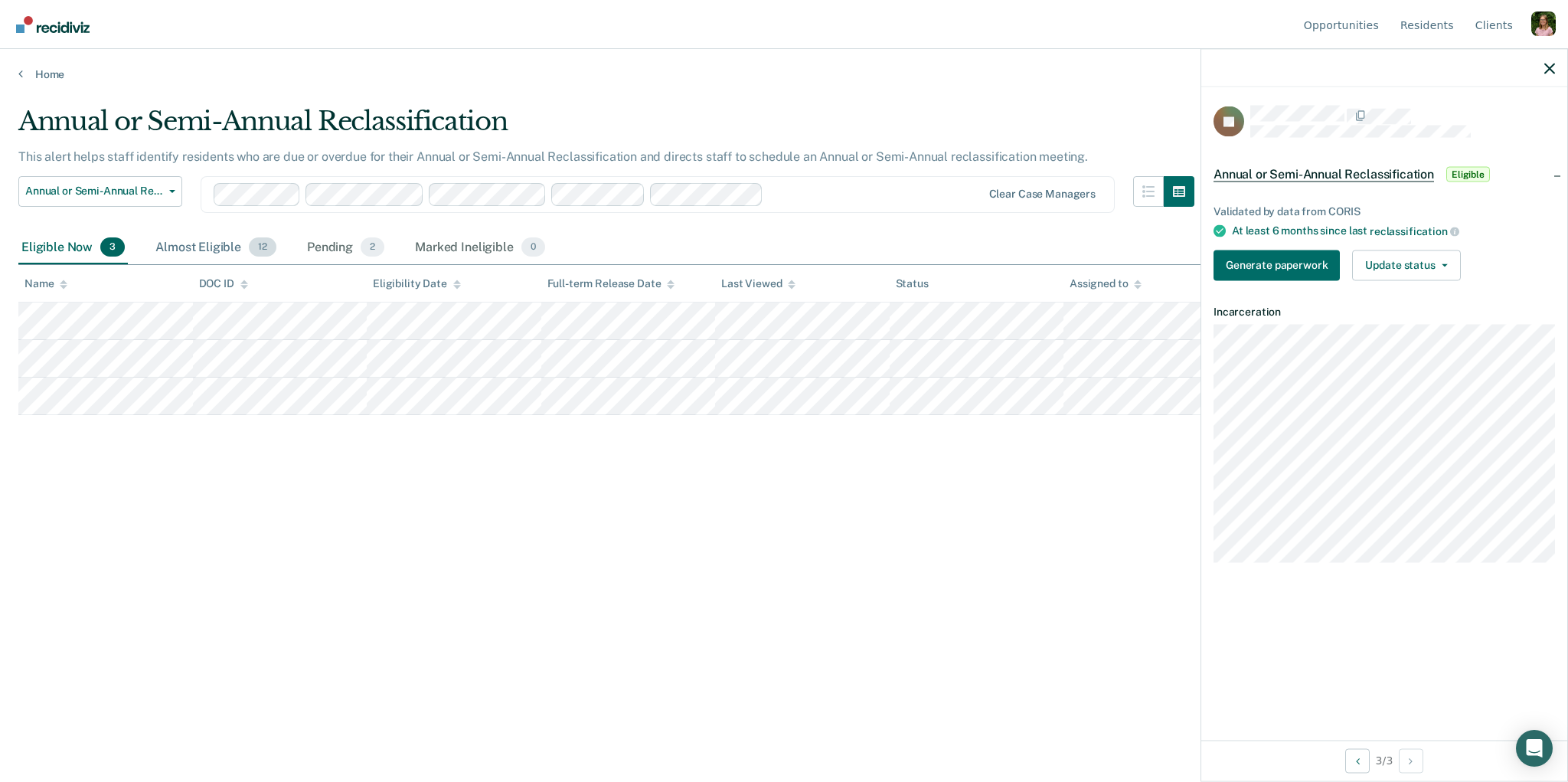
click at [190, 237] on div "Almost Eligible 12" at bounding box center [216, 248] width 127 height 33
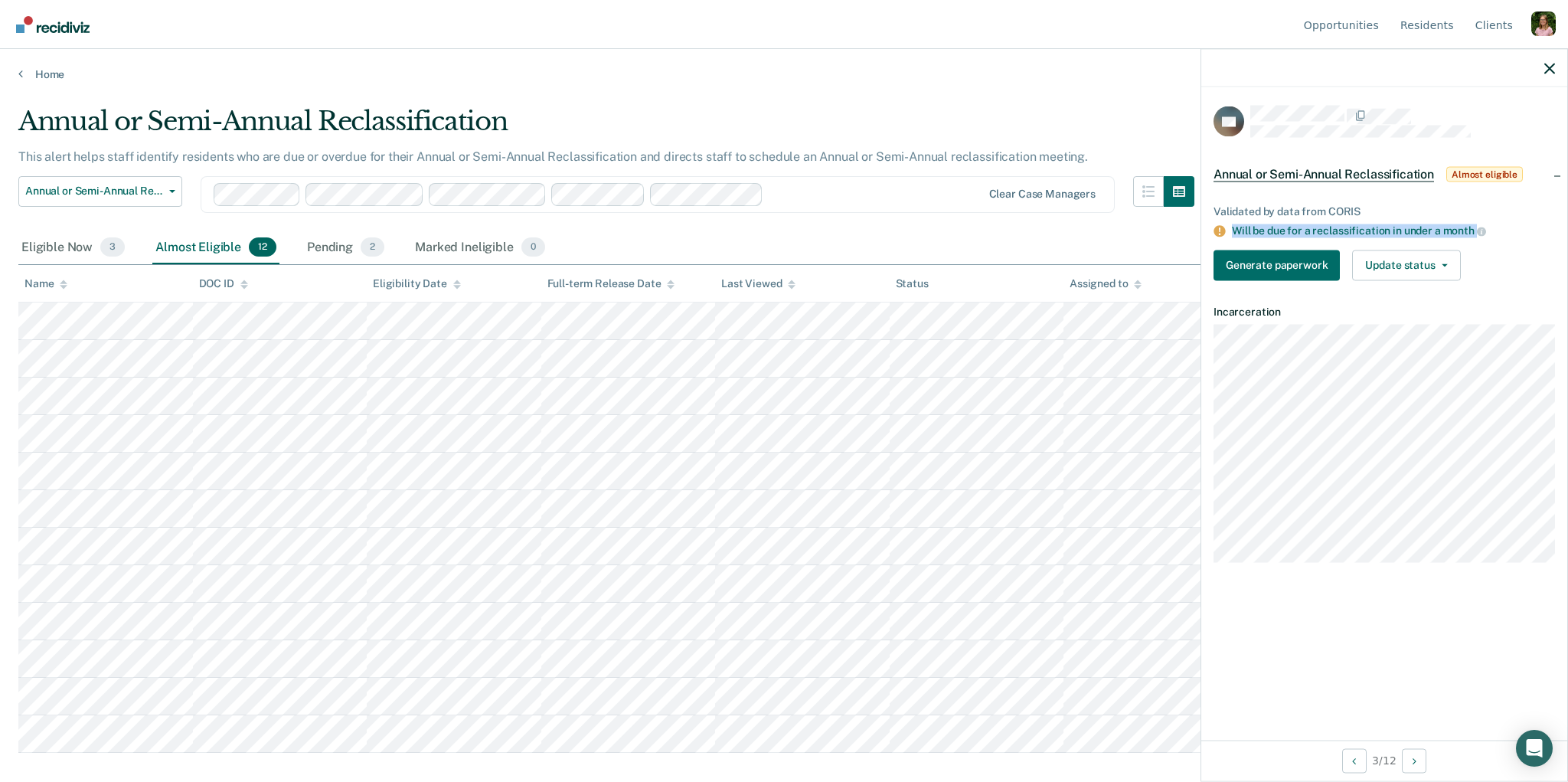
drag, startPoint x: 1237, startPoint y: 230, endPoint x: 1501, endPoint y: 234, distance: 264.0
click at [1501, 234] on div "Will be due for a reclassification in under a month" at bounding box center [1394, 232] width 324 height 14
click at [1282, 234] on div "Will be due for a reclassification in under a month" at bounding box center [1394, 232] width 324 height 14
drag, startPoint x: 1502, startPoint y: 231, endPoint x: 1211, endPoint y: 233, distance: 291.0
click at [1211, 233] on div "Validated by data from CORIS Will be due for a reclassification in under a mont…" at bounding box center [1384, 236] width 366 height 112
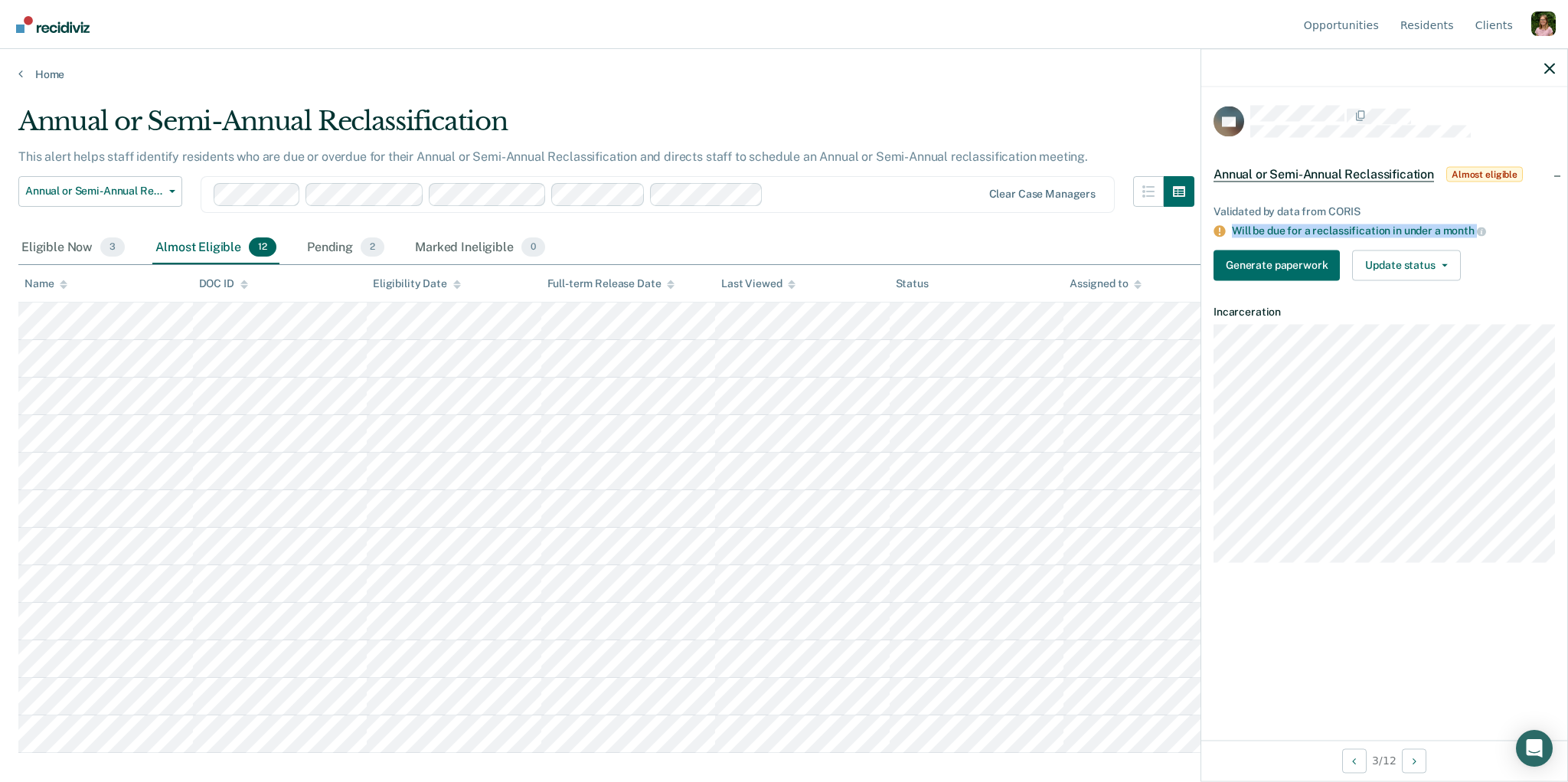
click at [1319, 226] on div "Will be due for a reclassification in under a month" at bounding box center [1394, 232] width 324 height 14
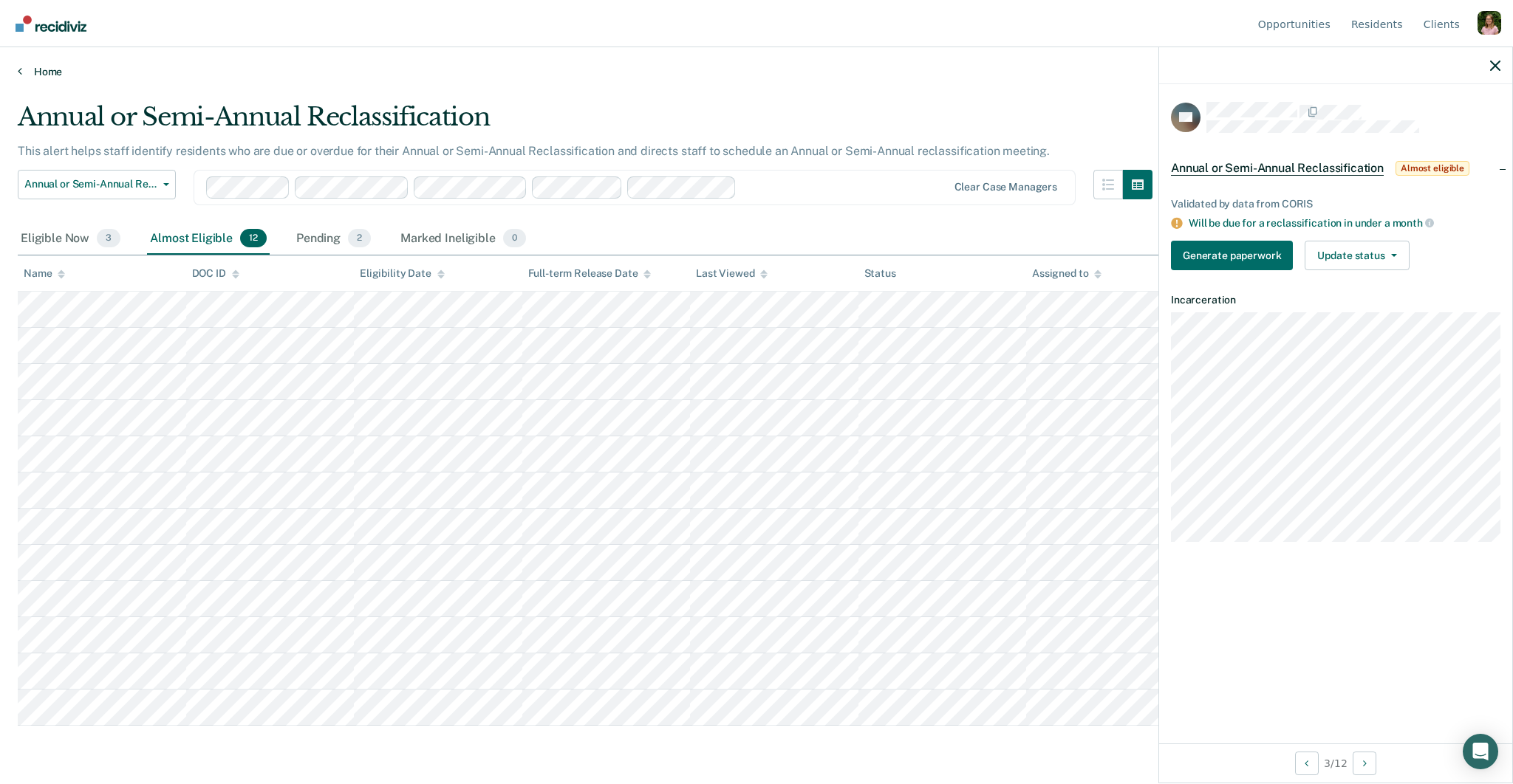
click at [43, 73] on link "Home" at bounding box center [757, 72] width 1478 height 13
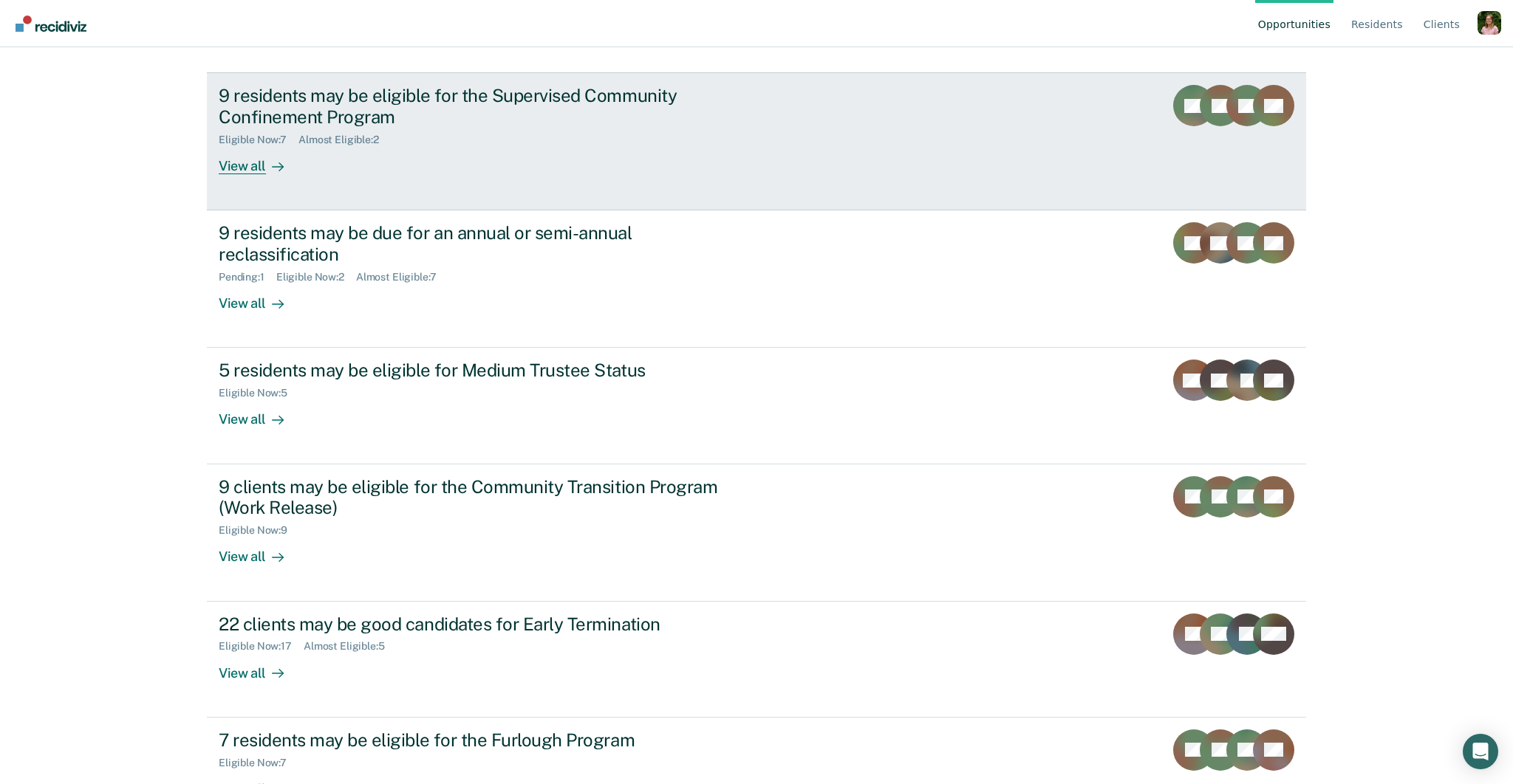
scroll to position [224, 0]
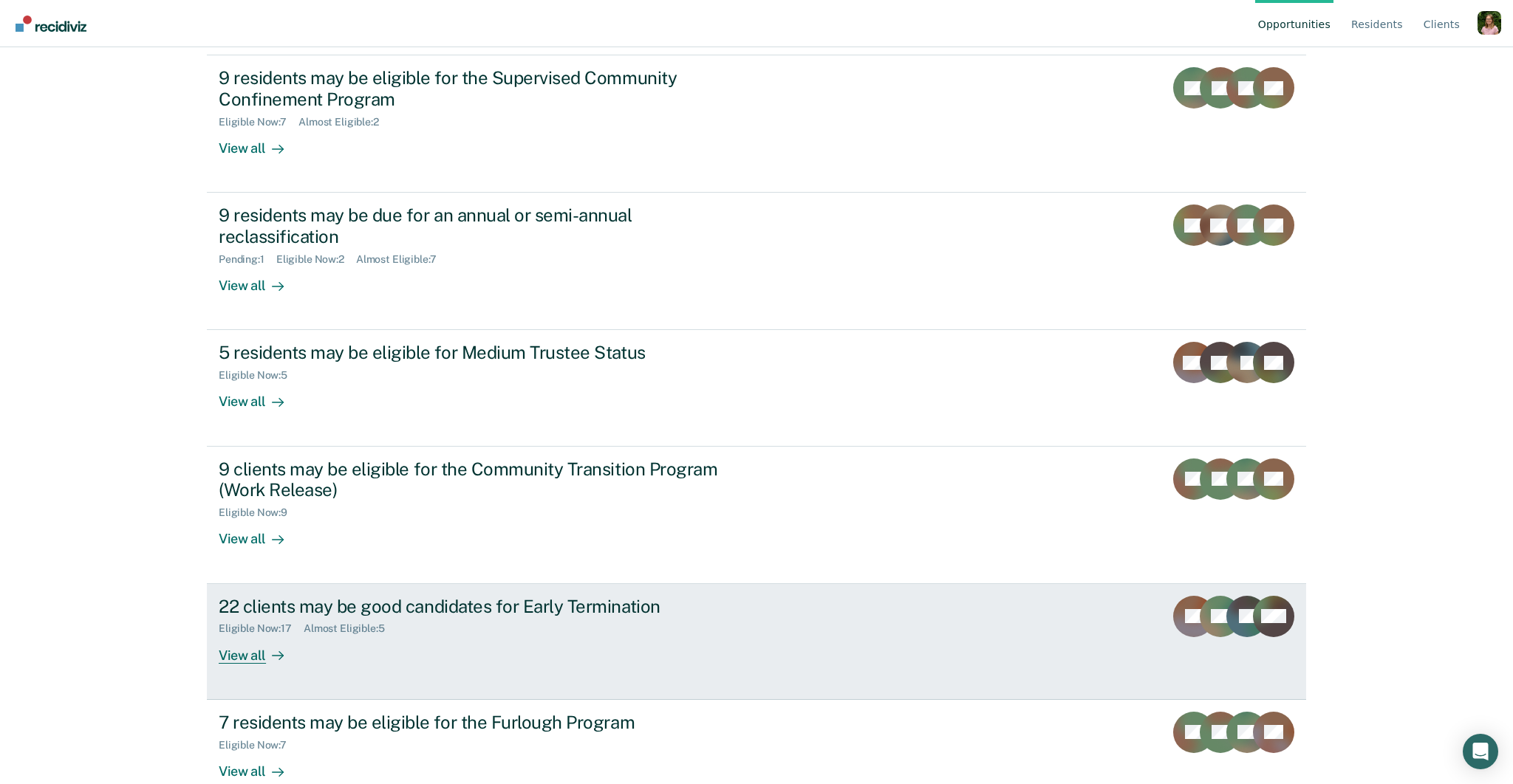
click at [473, 617] on div "Eligible Now : 17 Almost Eligible : 5" at bounding box center [478, 626] width 519 height 19
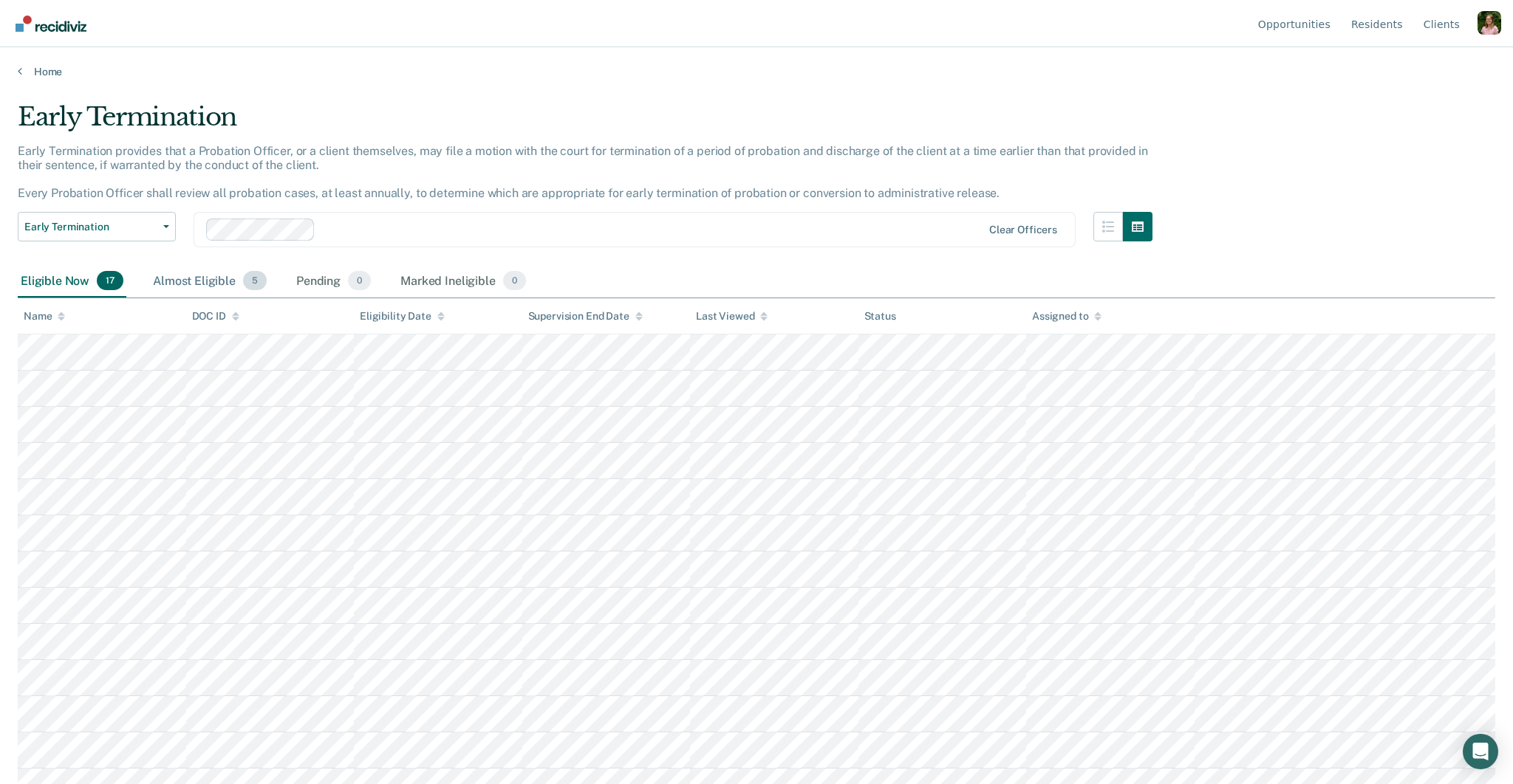
click at [209, 271] on div "Almost Eligible 5" at bounding box center [210, 281] width 120 height 32
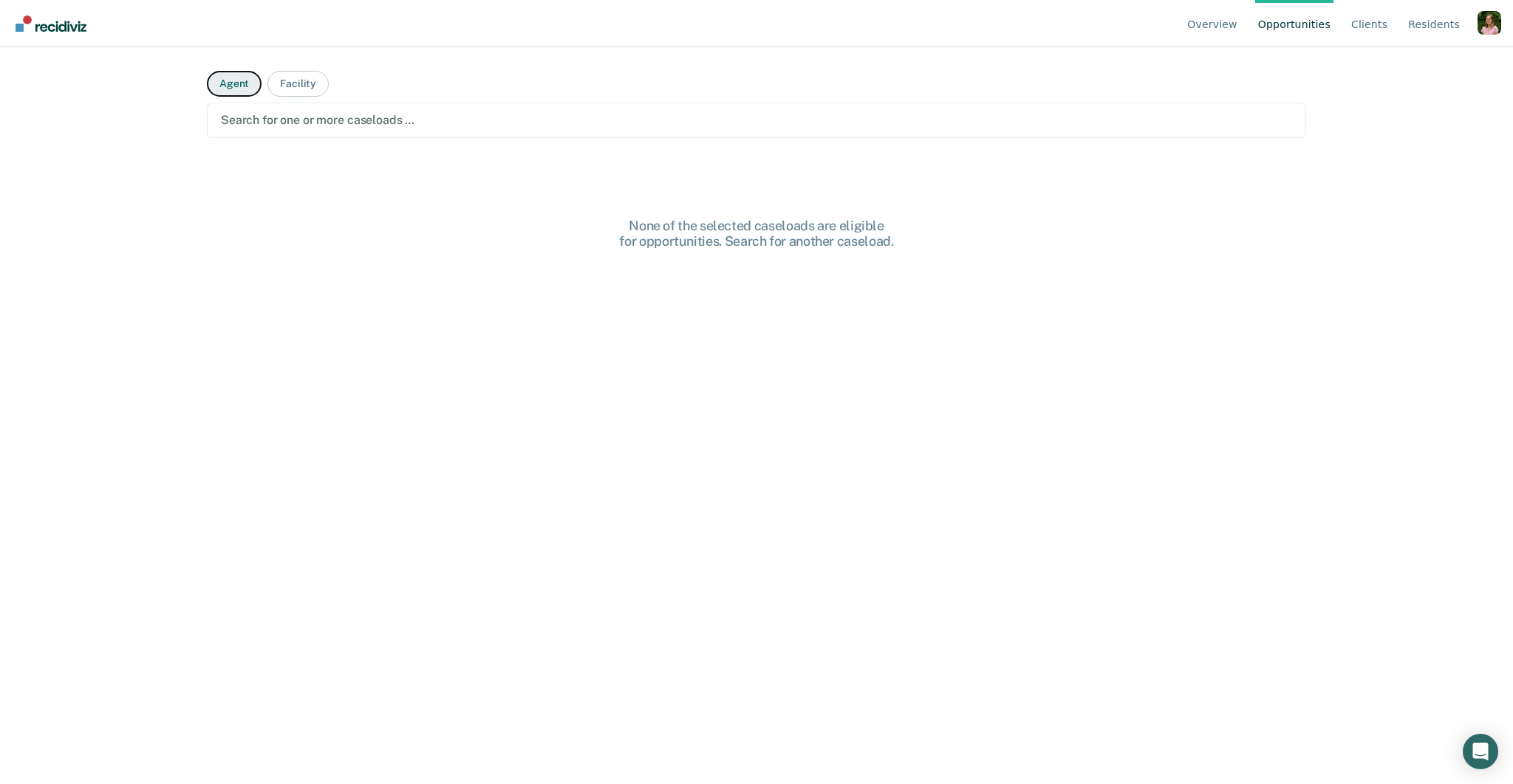
click at [235, 82] on button "Agent" at bounding box center [235, 83] width 55 height 26
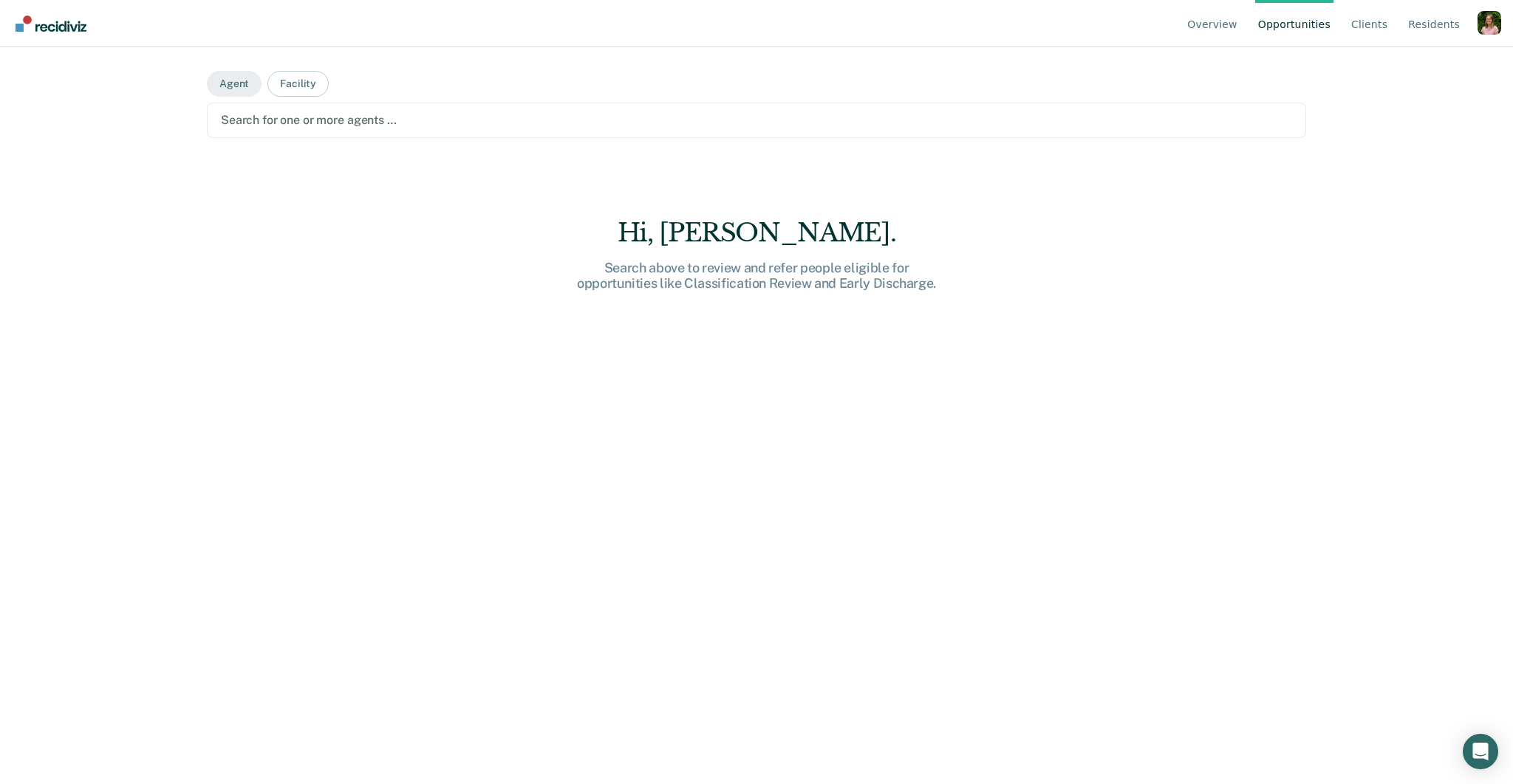
click at [361, 125] on div at bounding box center [757, 120] width 1071 height 17
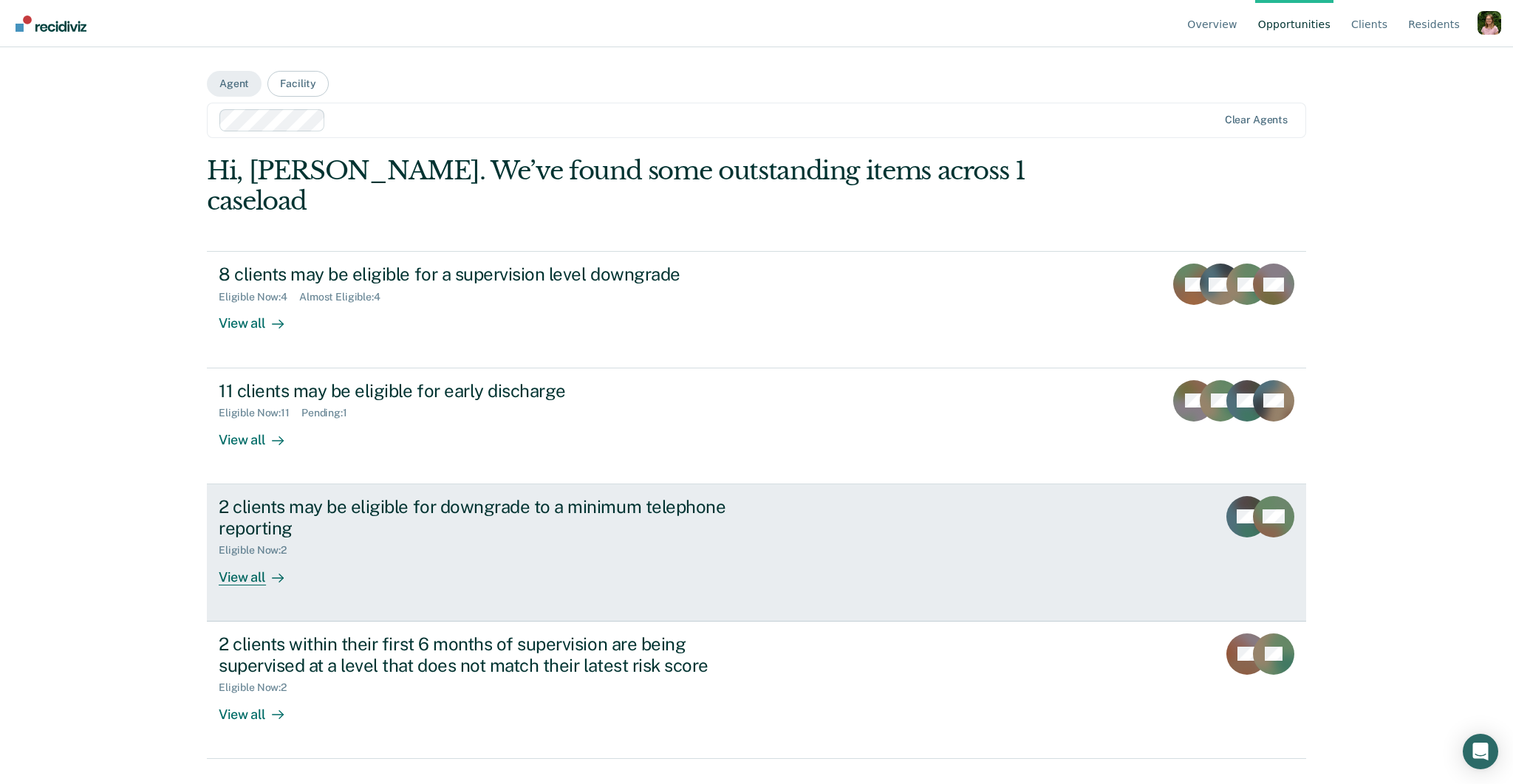
click at [563, 500] on div "2 clients may be eligible for downgrade to a minimum telephone reporting" at bounding box center [478, 517] width 519 height 43
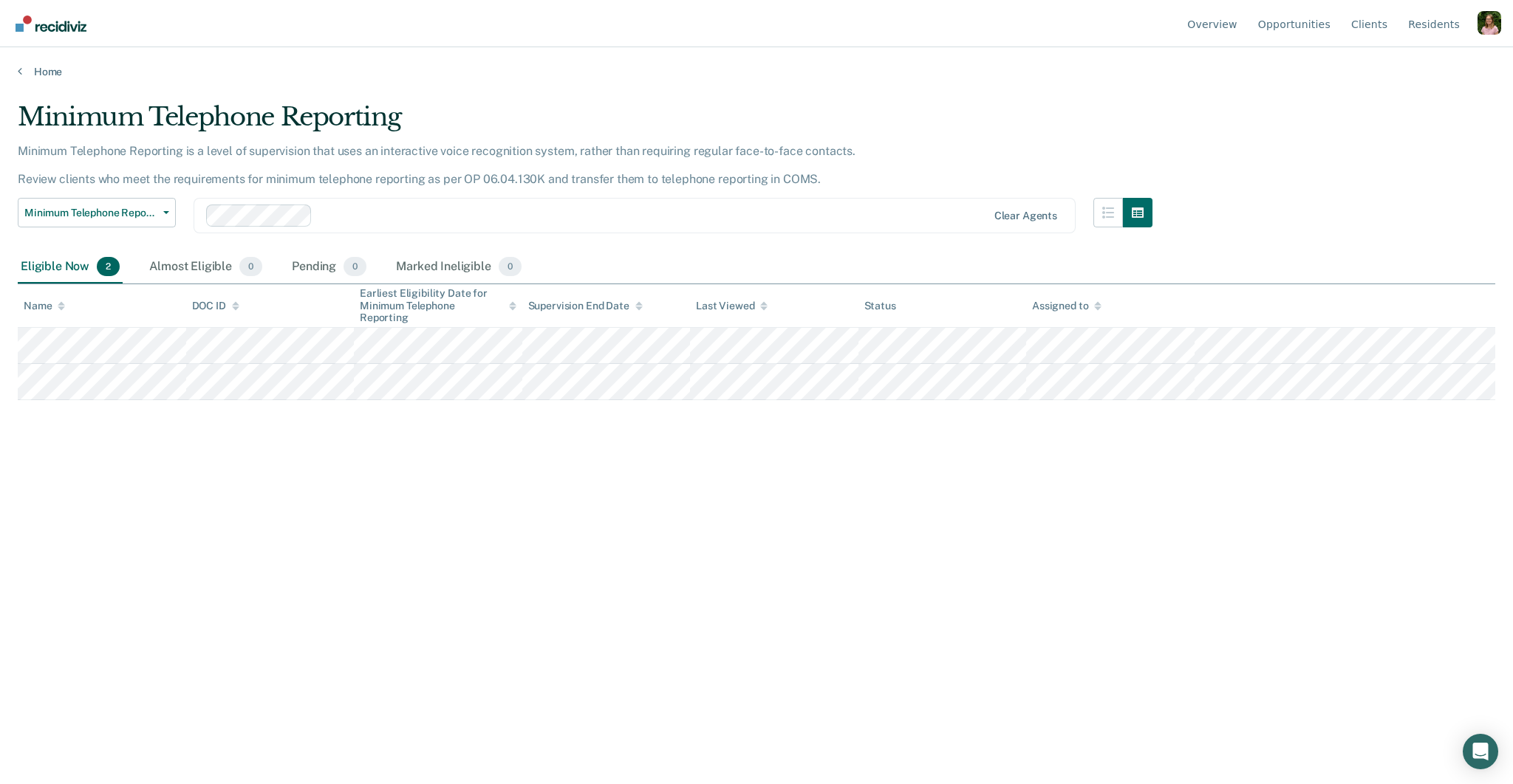
click at [453, 208] on div at bounding box center [653, 216] width 669 height 17
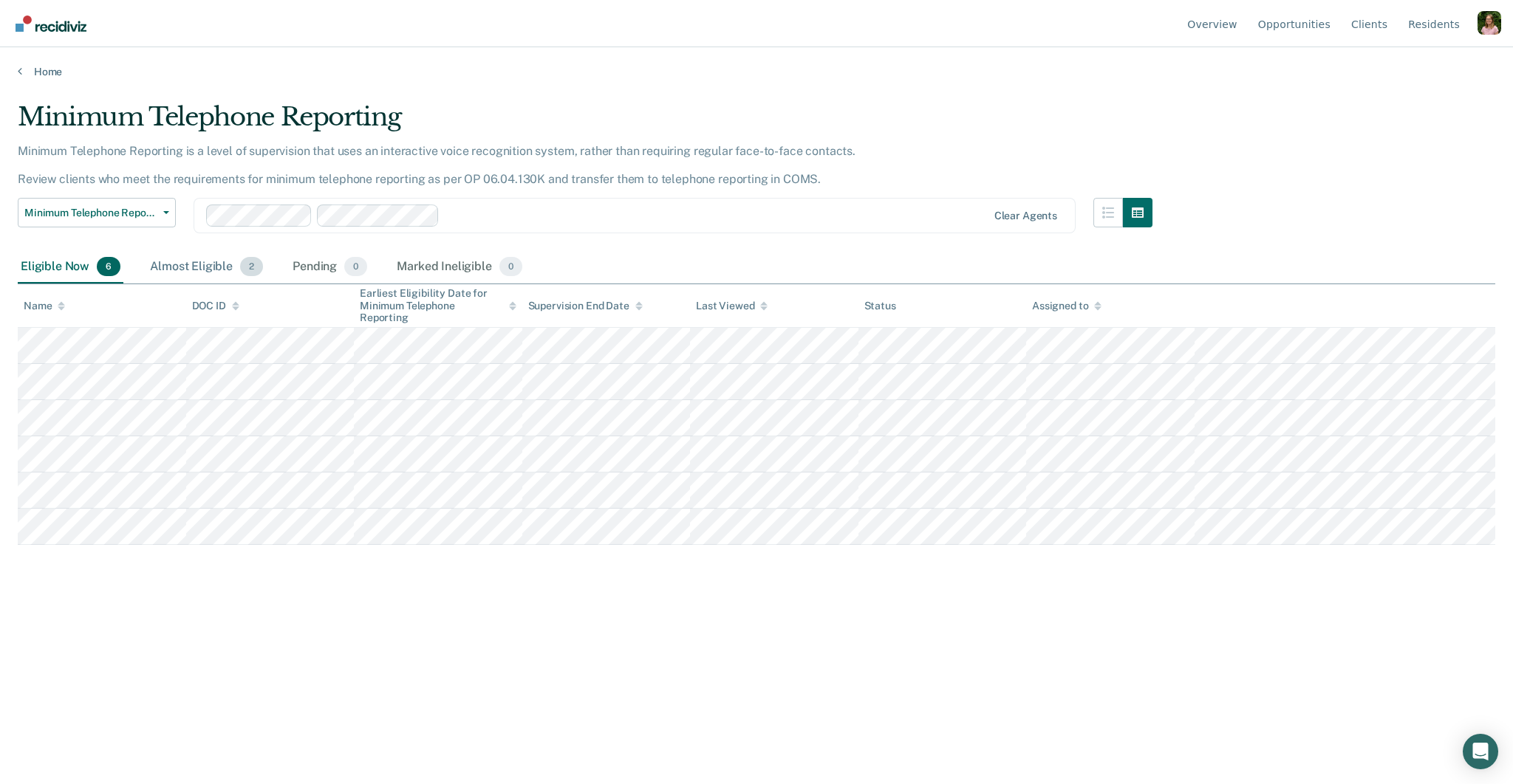
click at [209, 276] on div "Almost Eligible 2" at bounding box center [206, 268] width 119 height 32
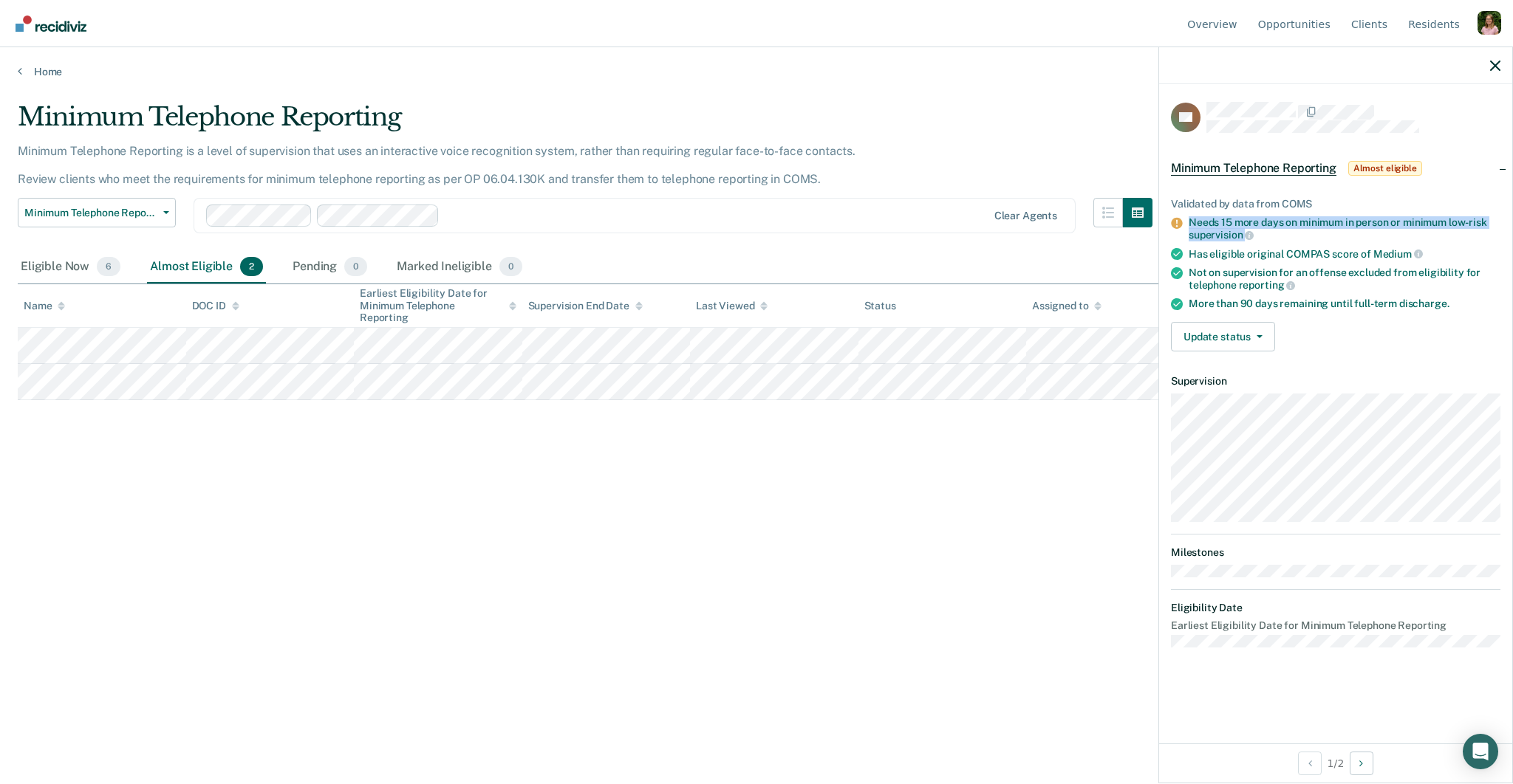
drag, startPoint x: 1253, startPoint y: 231, endPoint x: 1185, endPoint y: 221, distance: 68.7
click at [1185, 221] on li "Needs 15 more days on minimum in person or minimum low-risk supervision" at bounding box center [1336, 229] width 329 height 26
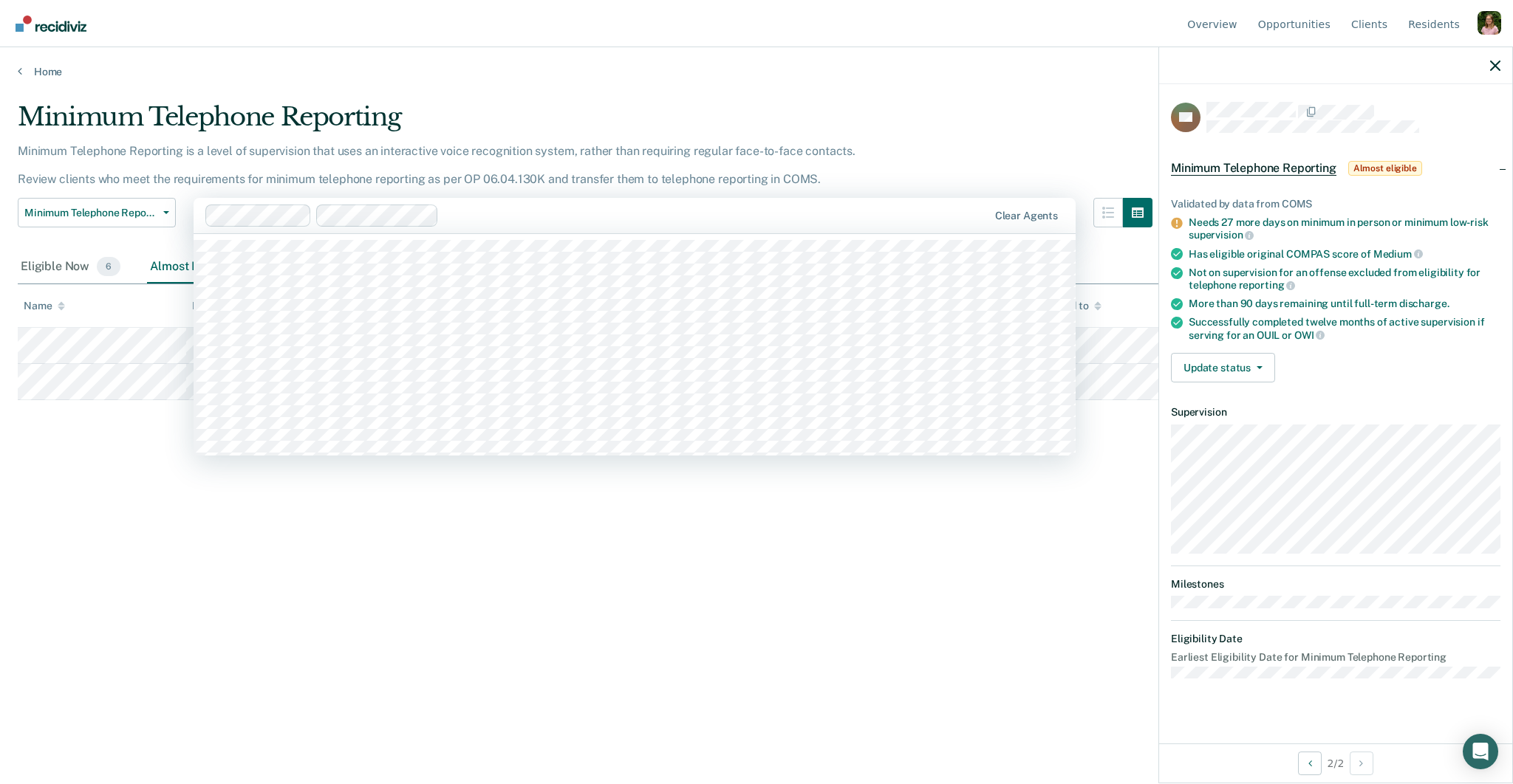
click at [572, 226] on div at bounding box center [597, 215] width 784 height 22
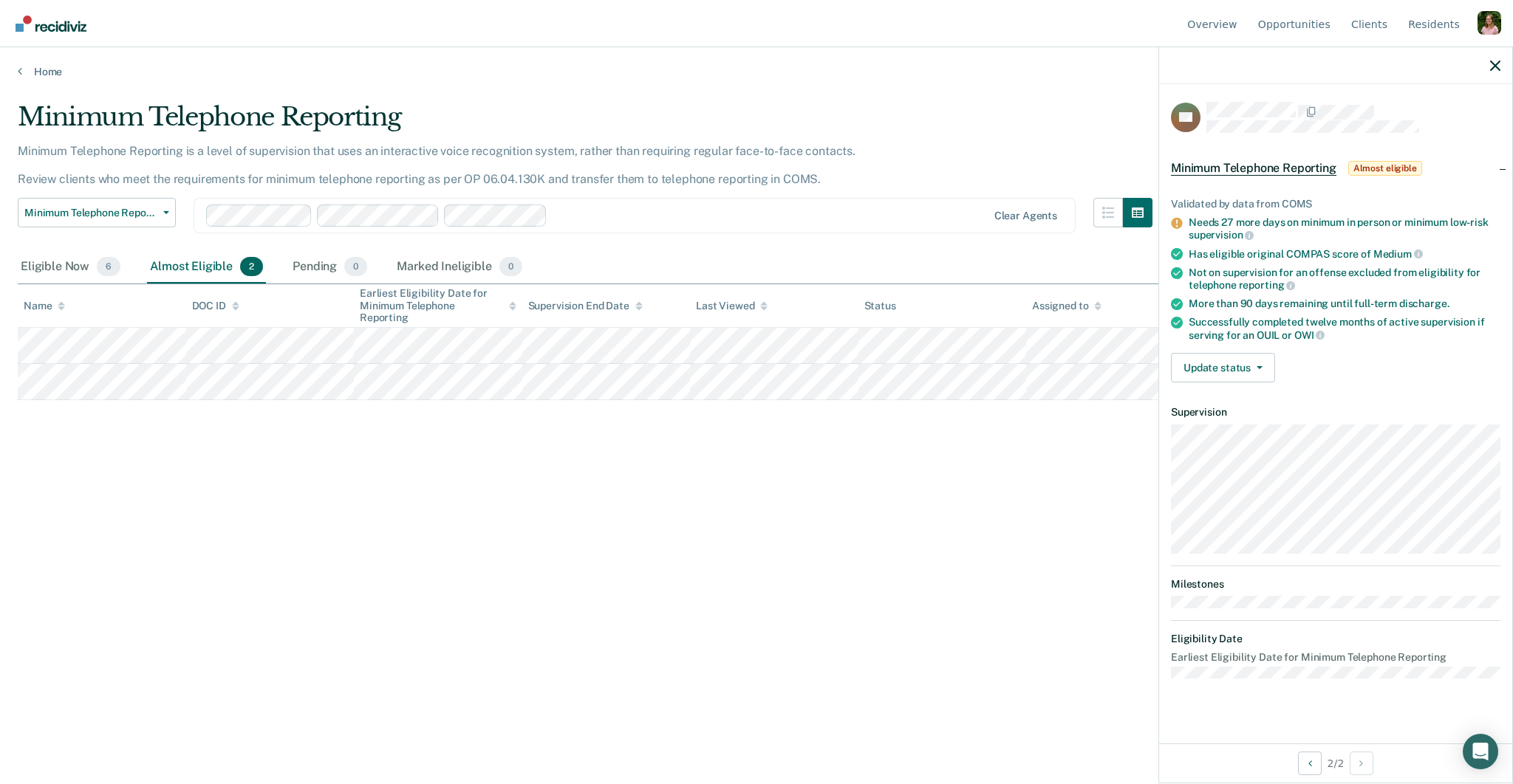
click at [655, 219] on div at bounding box center [770, 216] width 433 height 17
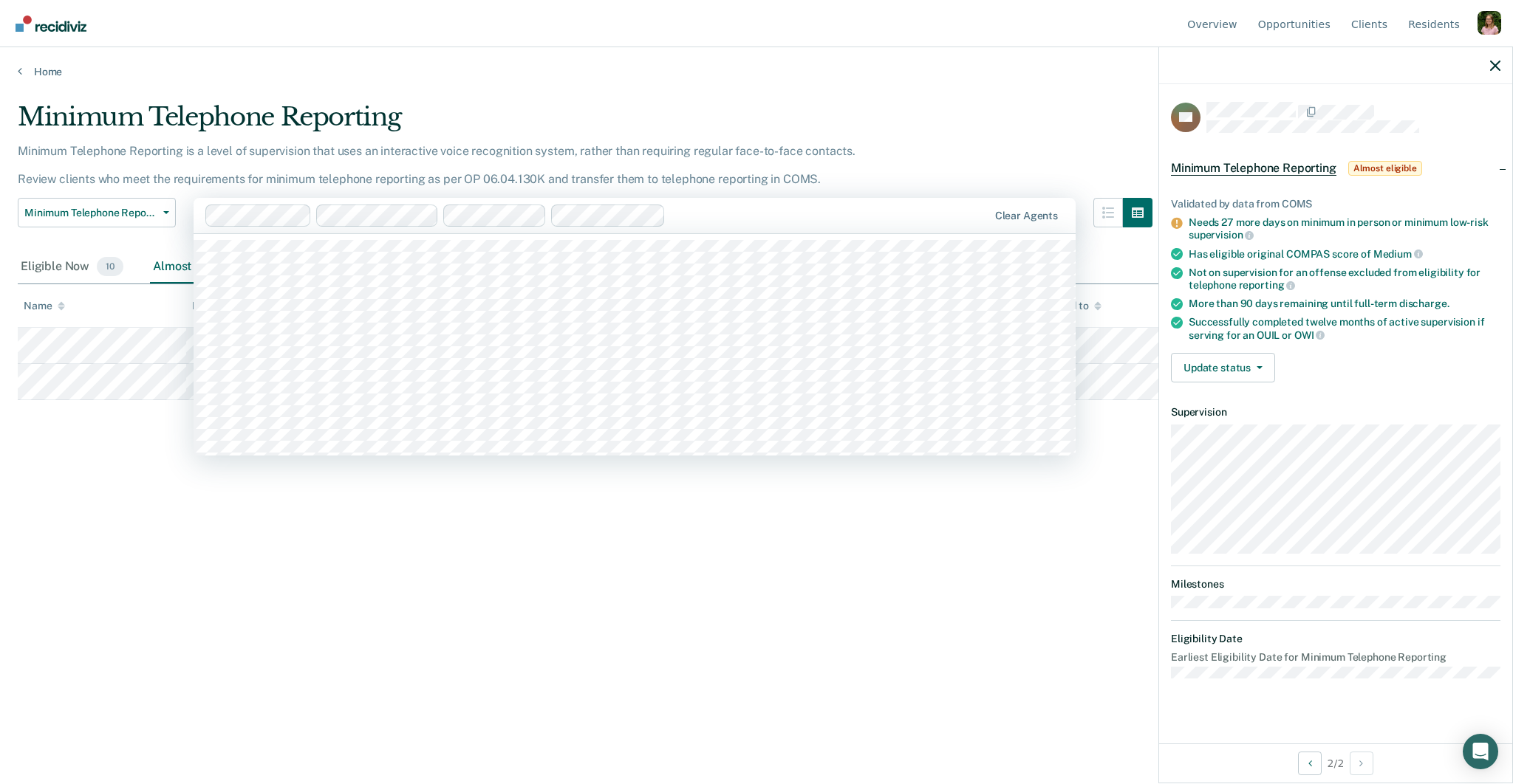
click at [774, 216] on div at bounding box center [829, 216] width 315 height 17
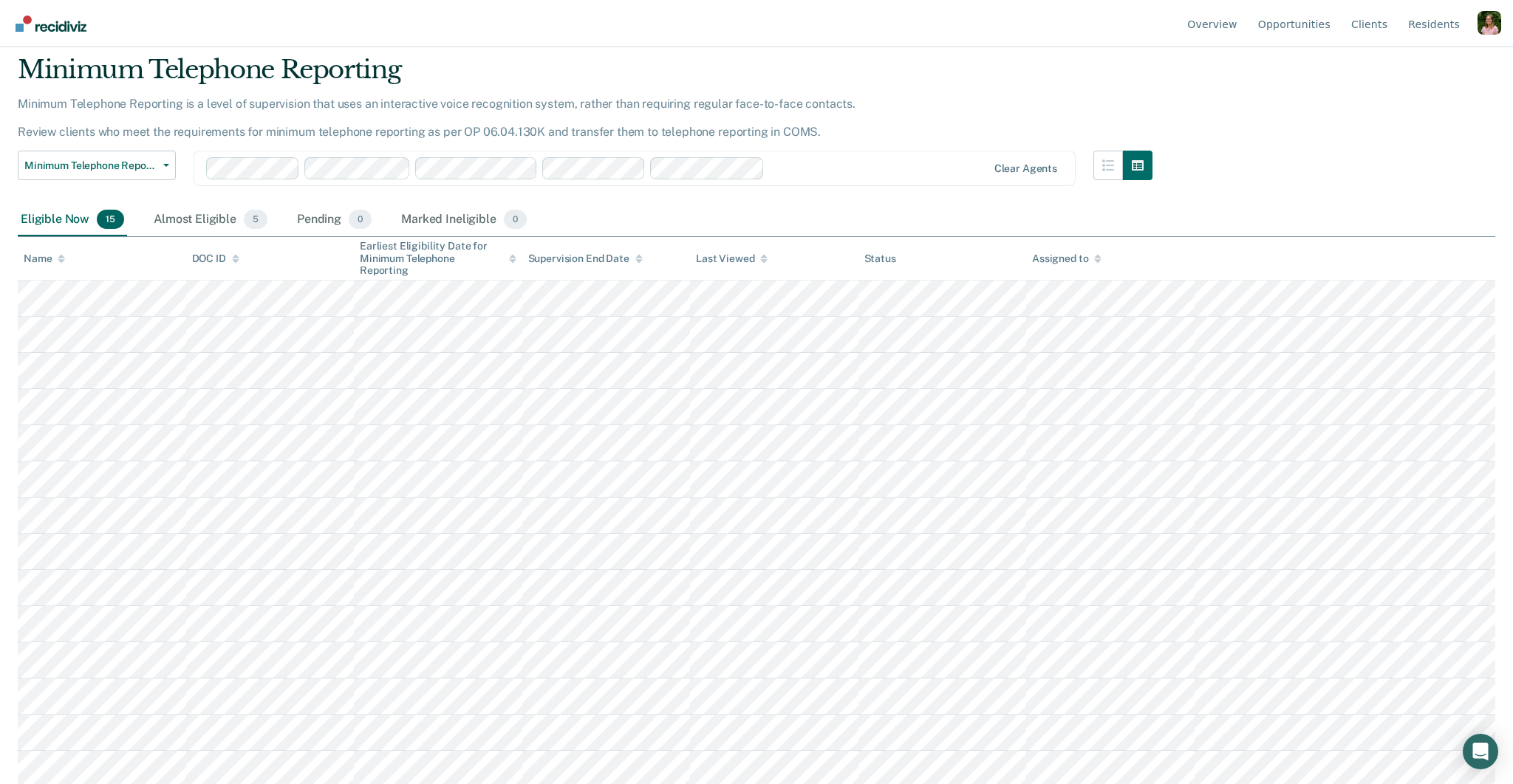
scroll to position [48, 0]
click at [185, 221] on div "Almost Eligible 5" at bounding box center [210, 219] width 120 height 32
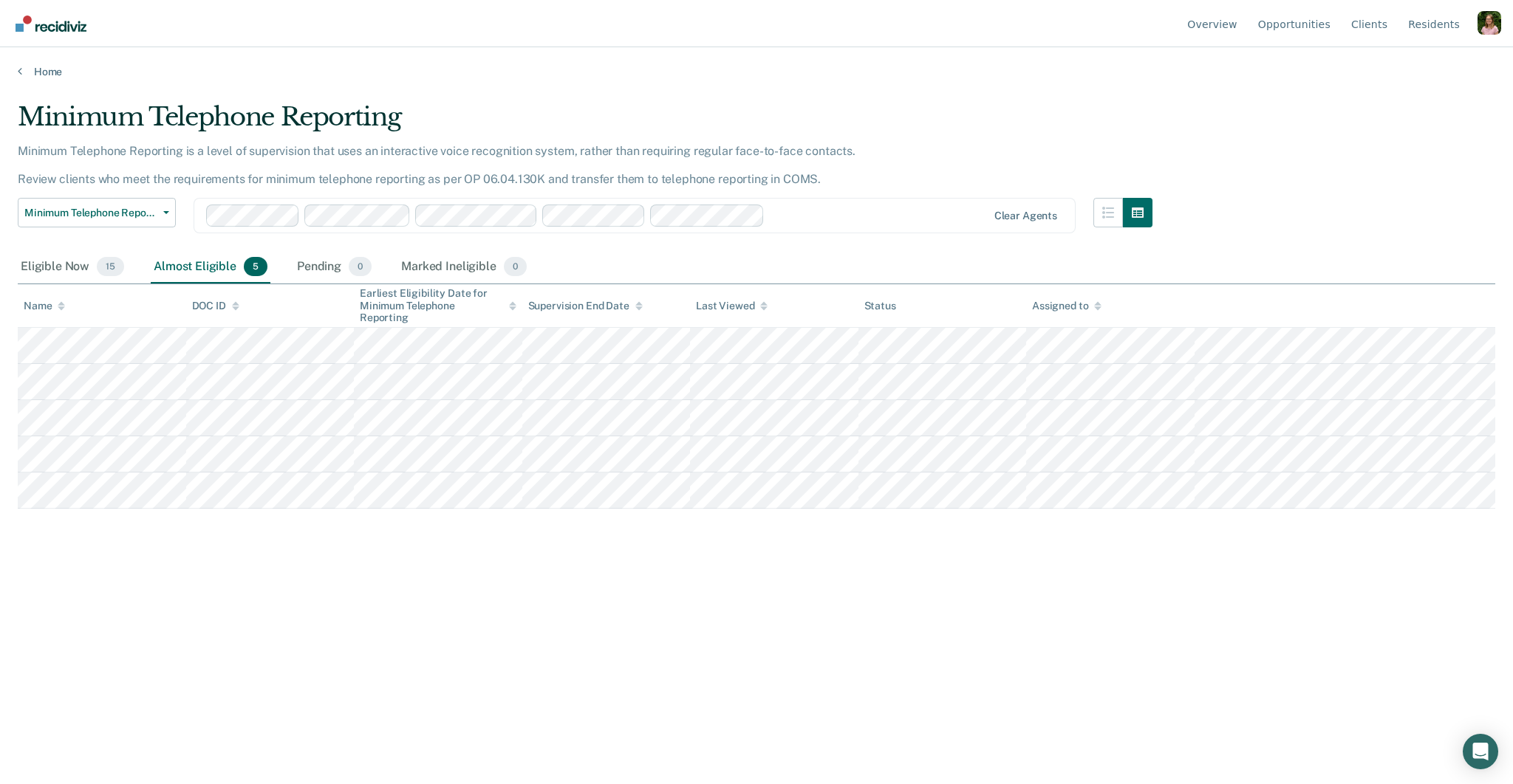
scroll to position [0, 0]
click at [872, 207] on div at bounding box center [879, 216] width 216 height 17
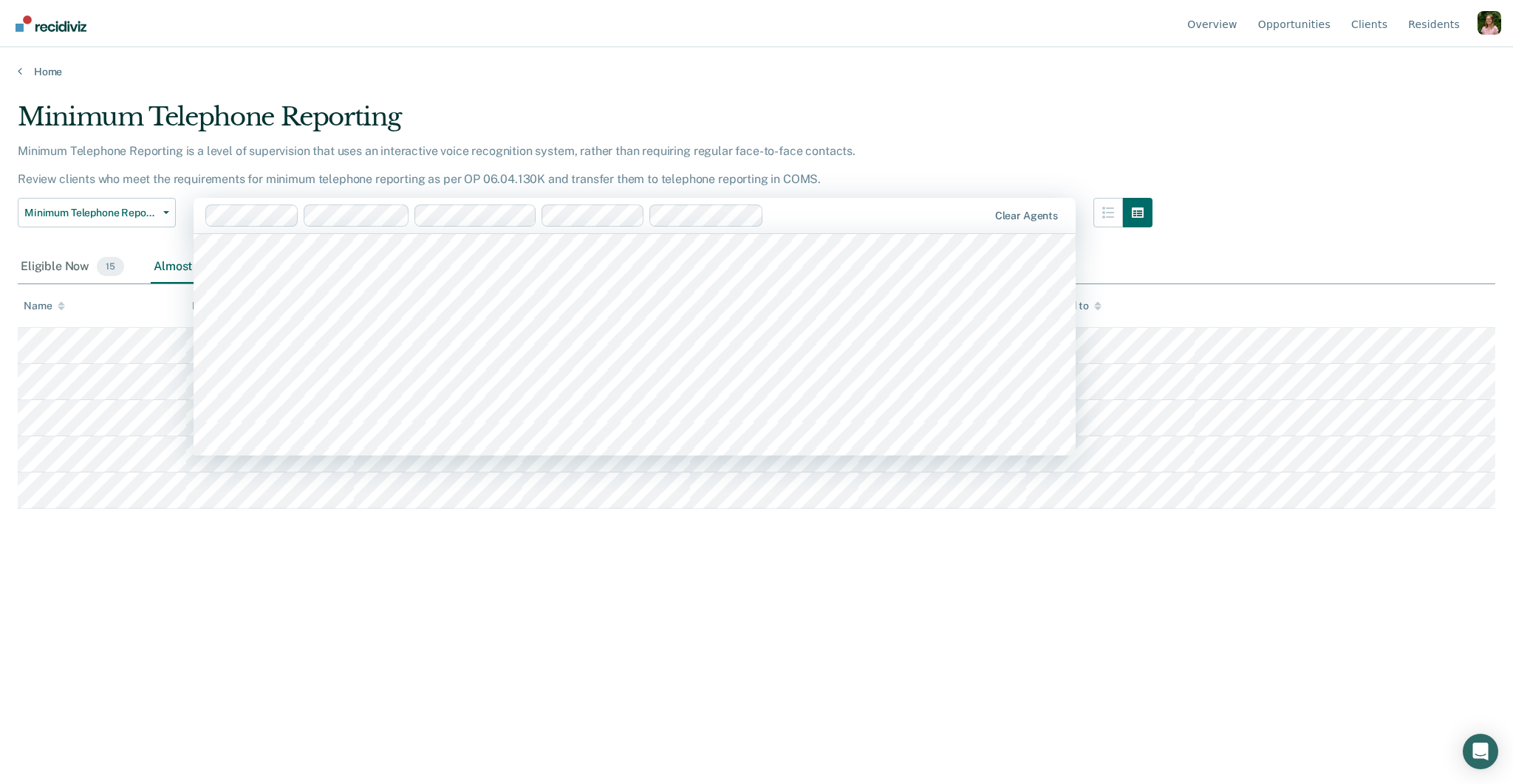
scroll to position [236, 0]
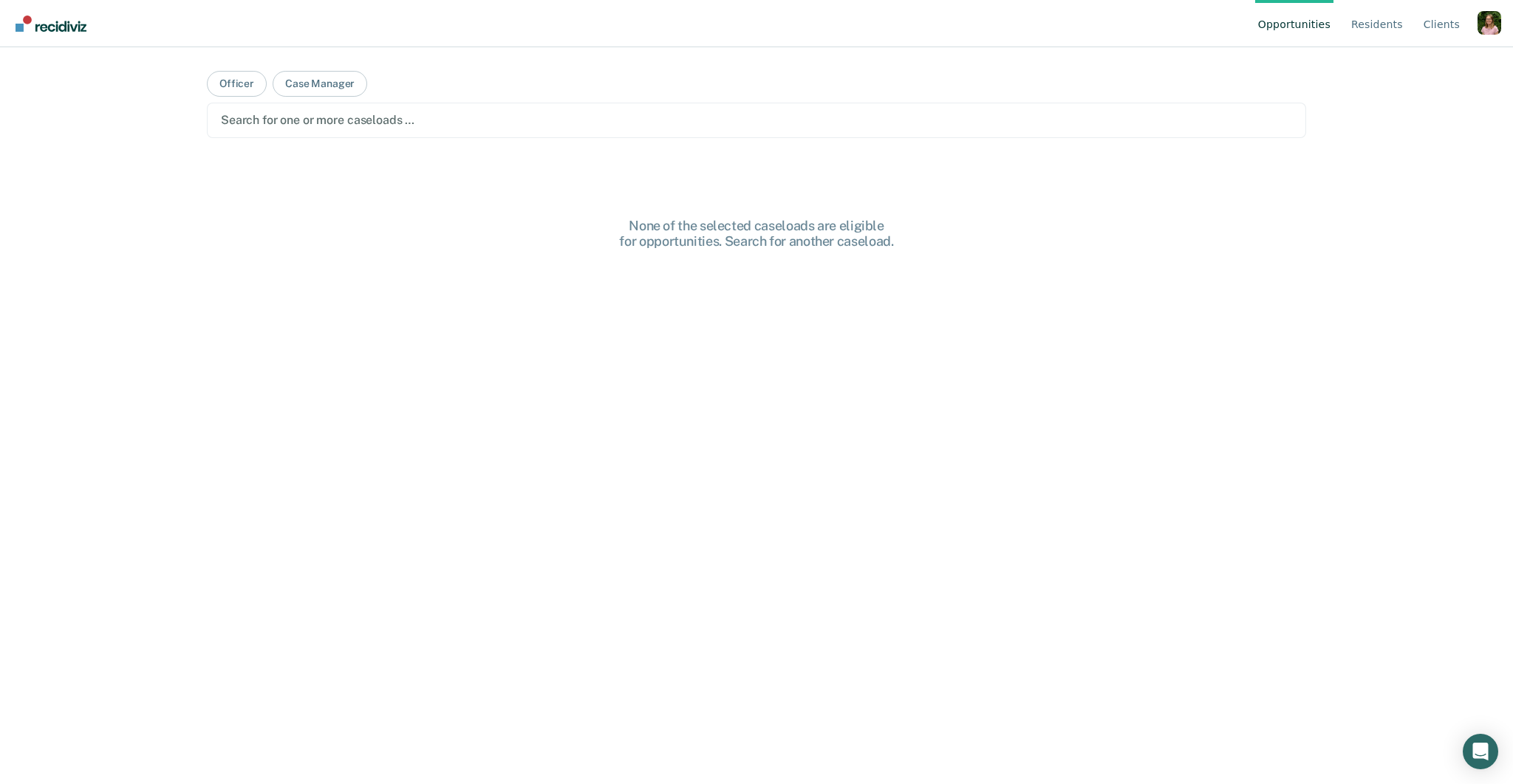
click at [434, 120] on div at bounding box center [757, 120] width 1071 height 17
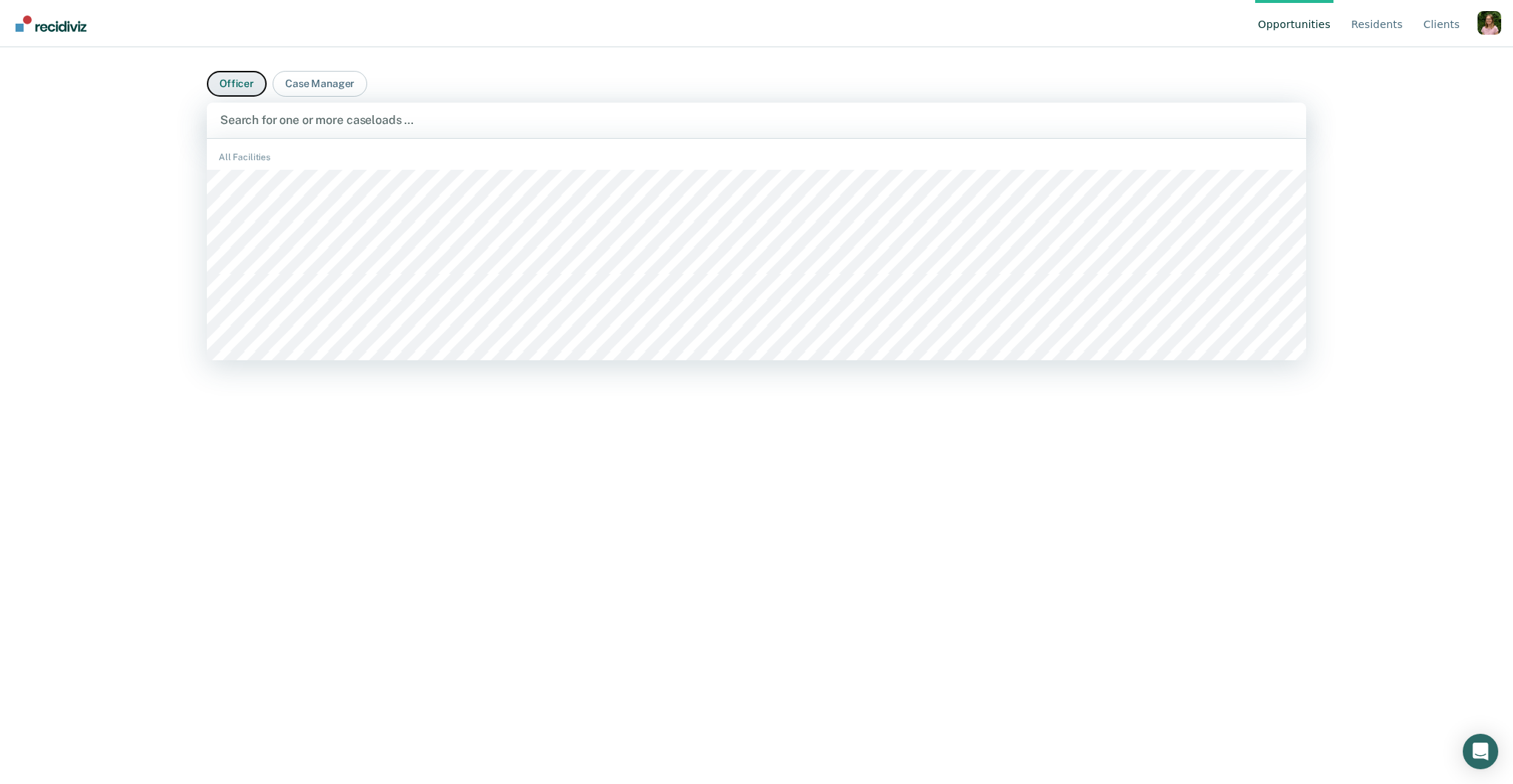
click at [233, 93] on button "Officer" at bounding box center [237, 83] width 60 height 26
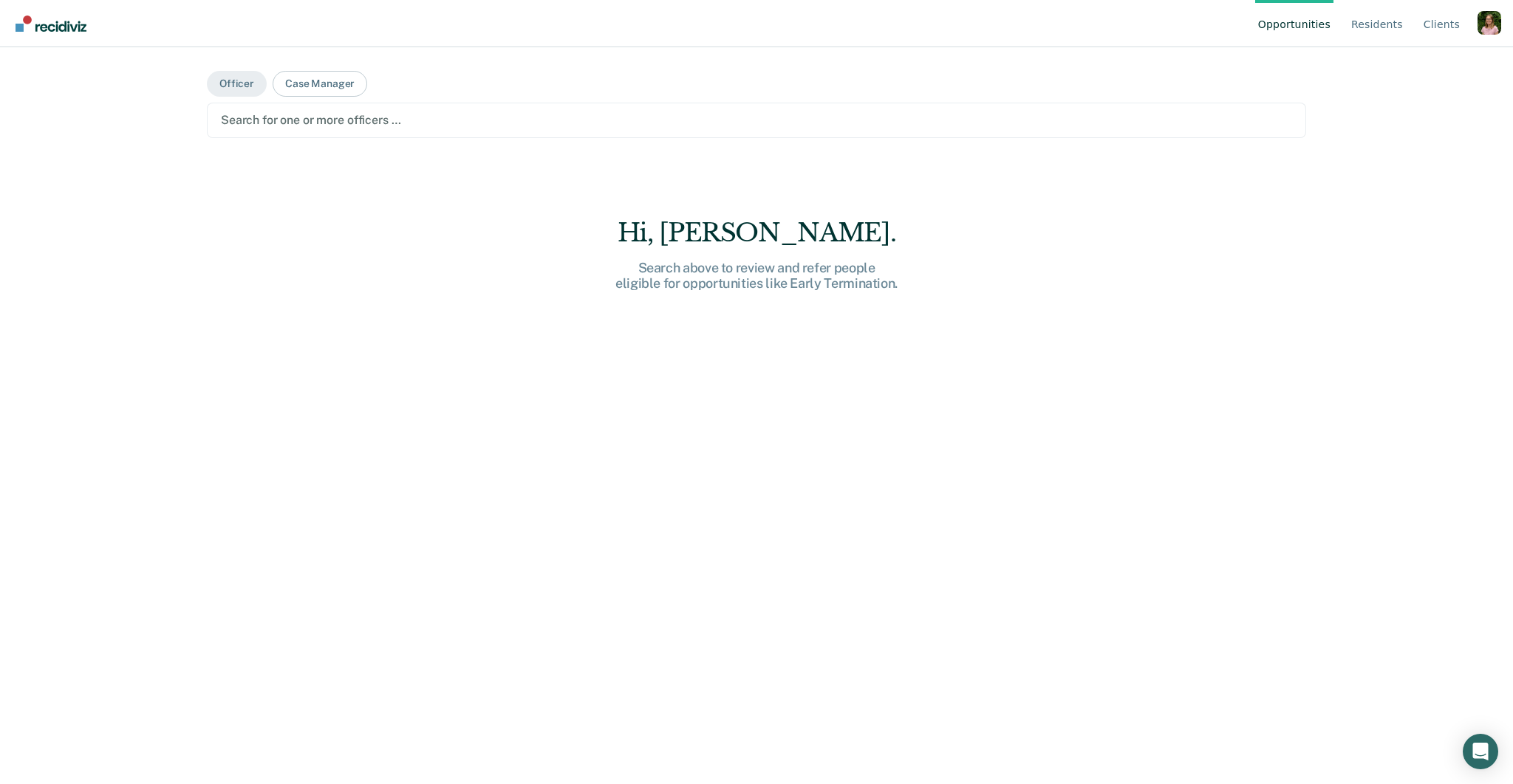
click at [431, 122] on div at bounding box center [757, 120] width 1071 height 17
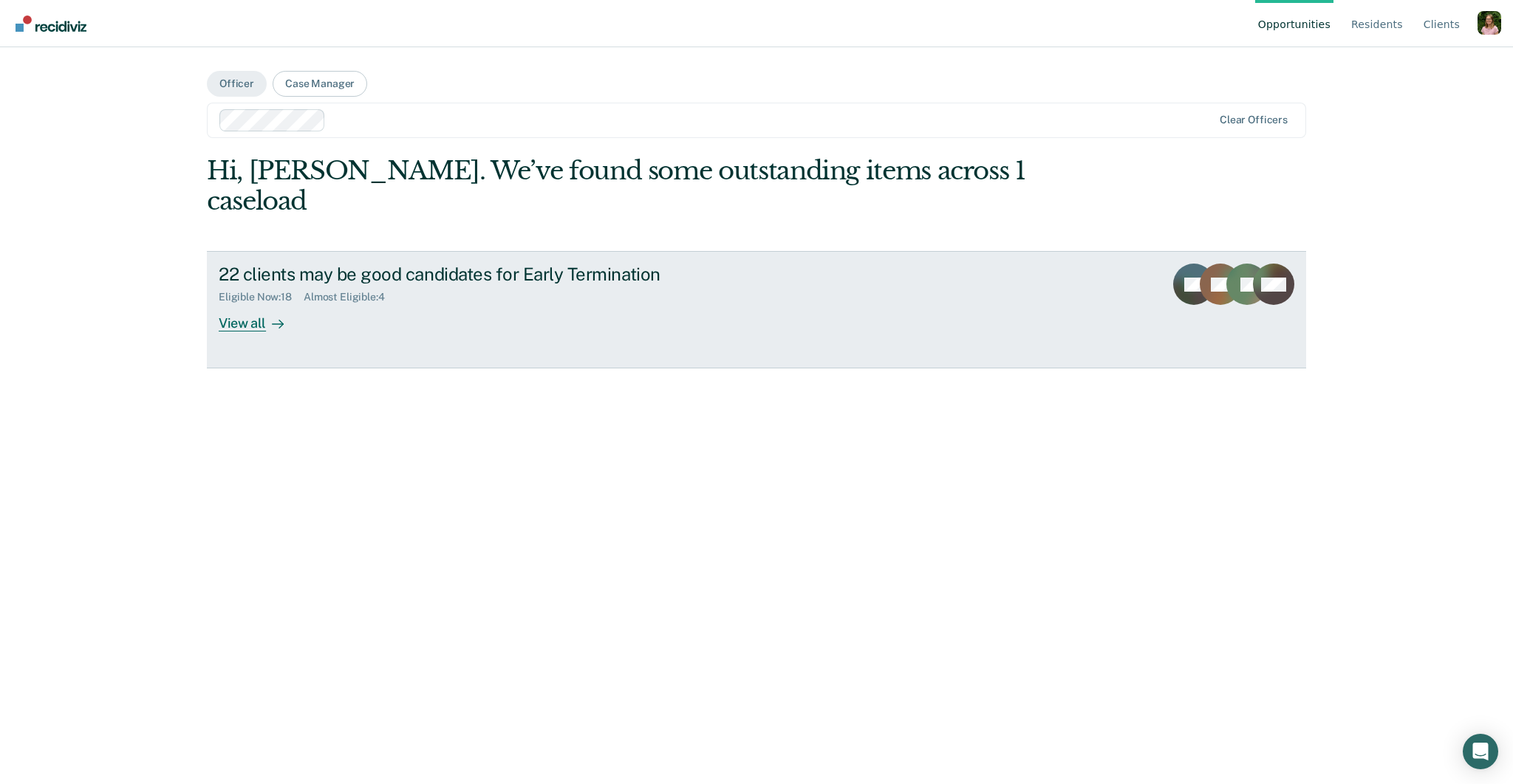
click at [479, 264] on div "22 clients may be good candidates for Early Termination" at bounding box center [478, 274] width 519 height 22
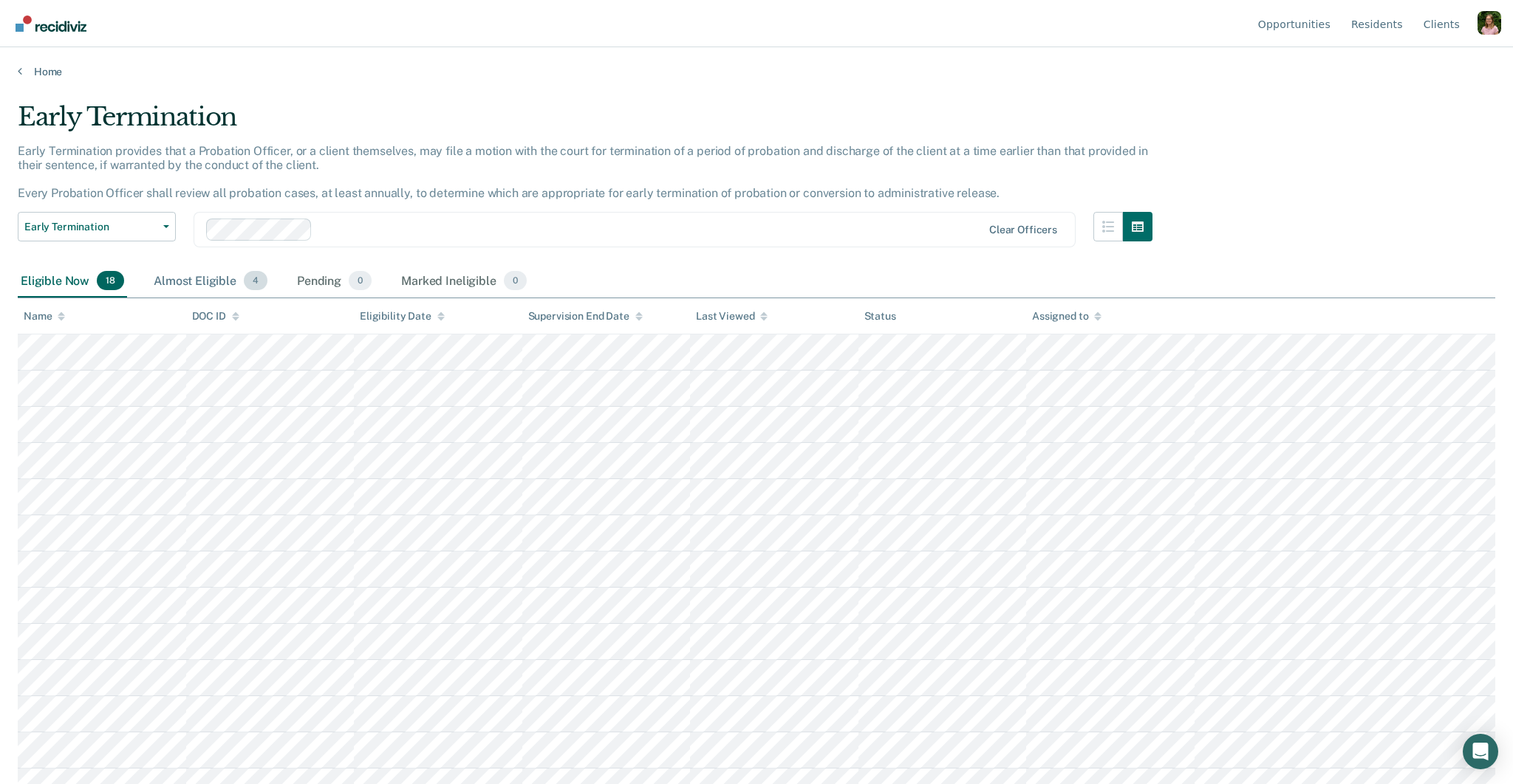
click at [158, 278] on div "Almost Eligible 4" at bounding box center [210, 281] width 120 height 32
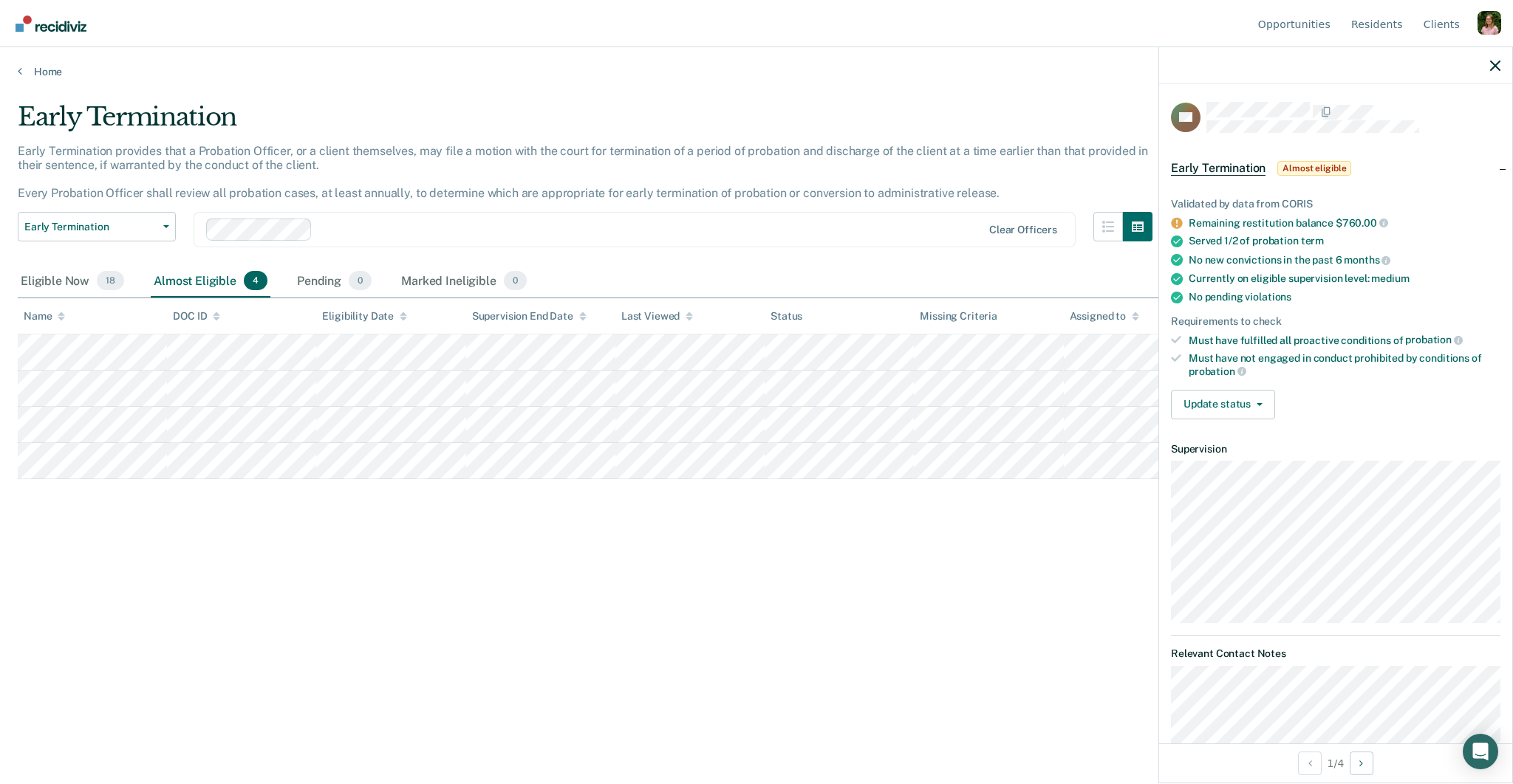
click at [343, 228] on div at bounding box center [650, 230] width 663 height 17
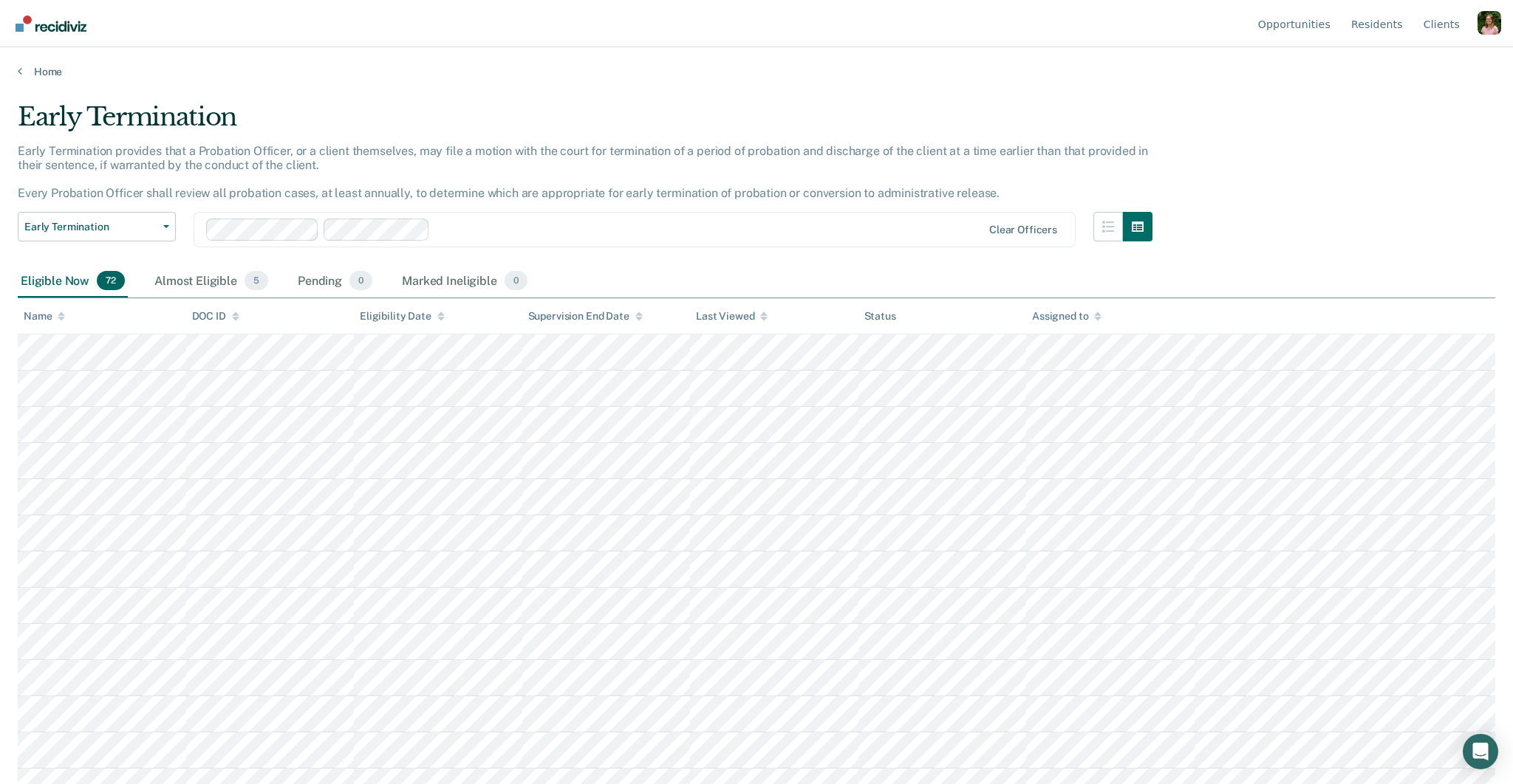
click at [486, 228] on div at bounding box center [709, 230] width 546 height 17
click at [177, 278] on div "Almost Eligible 11" at bounding box center [213, 281] width 121 height 32
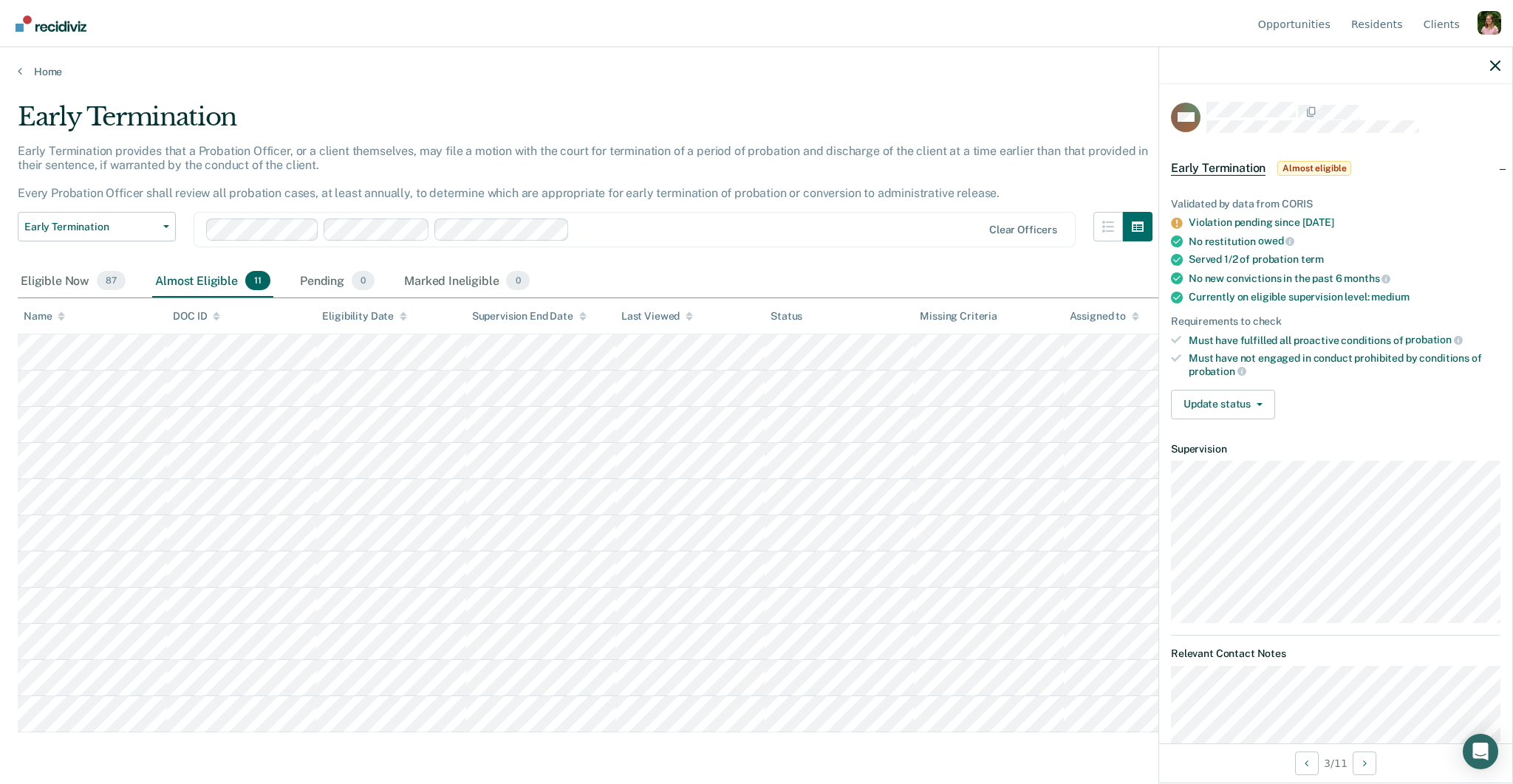
click at [1489, 64] on div at bounding box center [1335, 65] width 353 height 37
click at [1495, 64] on icon "button" at bounding box center [1495, 65] width 10 height 10
